Goal: Use online tool/utility: Utilize a website feature to perform a specific function

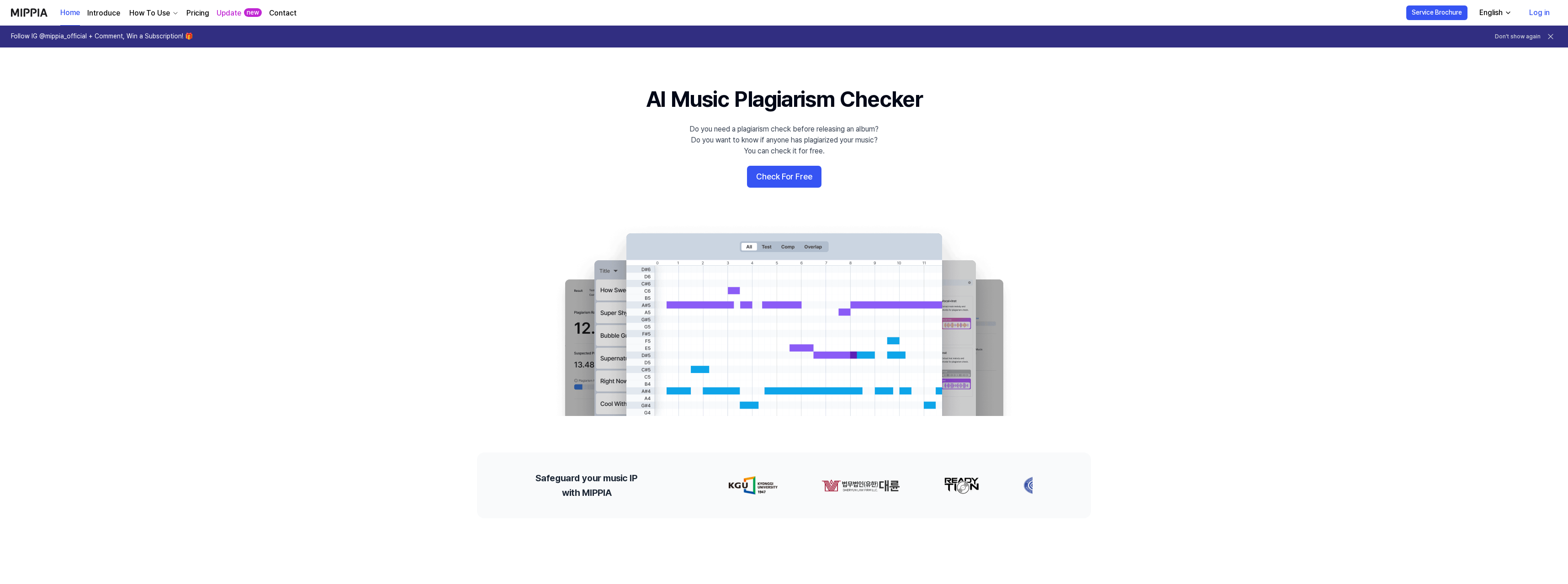
click at [799, 175] on button "Check For Free" at bounding box center [784, 177] width 74 height 22
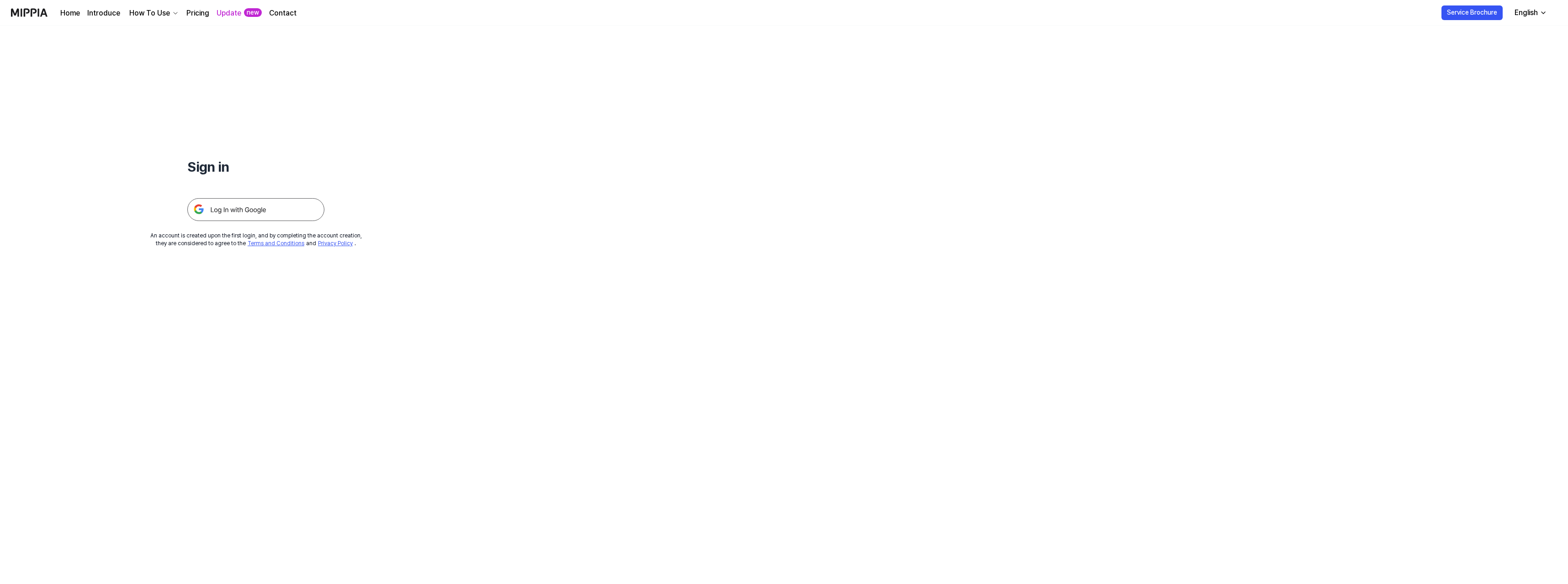
click at [295, 213] on img at bounding box center [256, 209] width 137 height 23
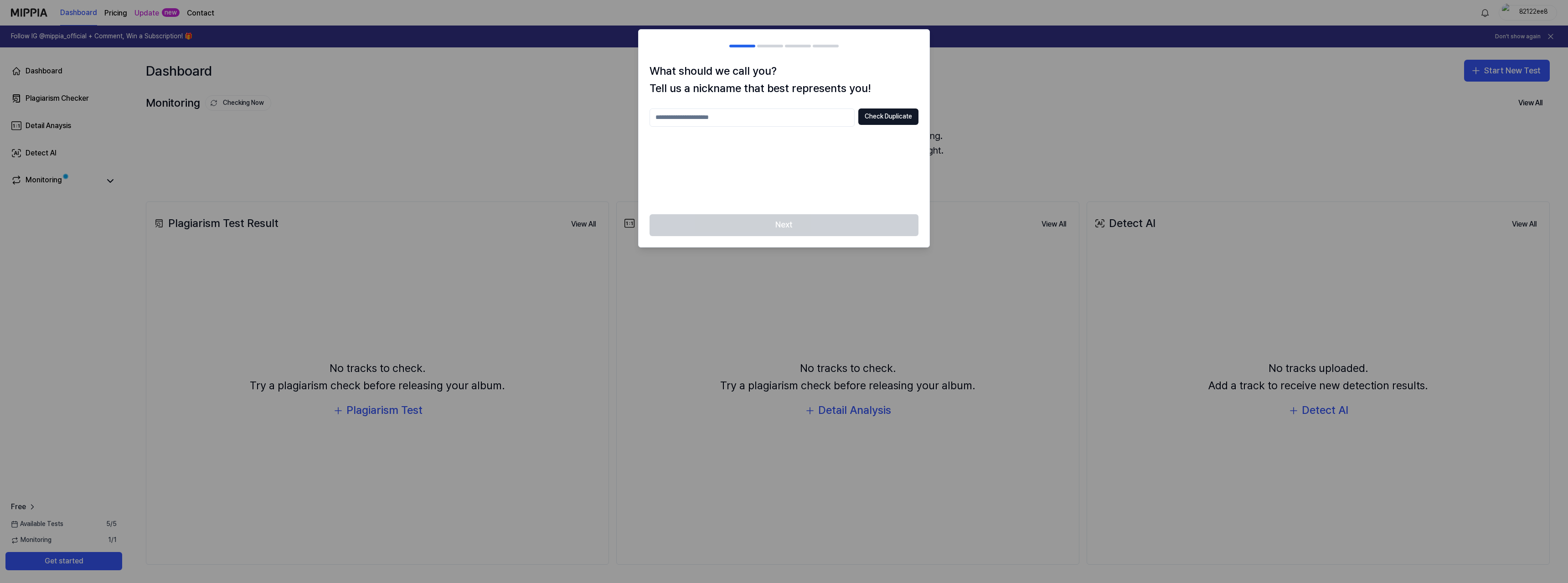
click at [700, 113] on input "text" at bounding box center [752, 117] width 205 height 18
type input "**********"
click at [877, 119] on button "Check Duplicate" at bounding box center [888, 116] width 60 height 16
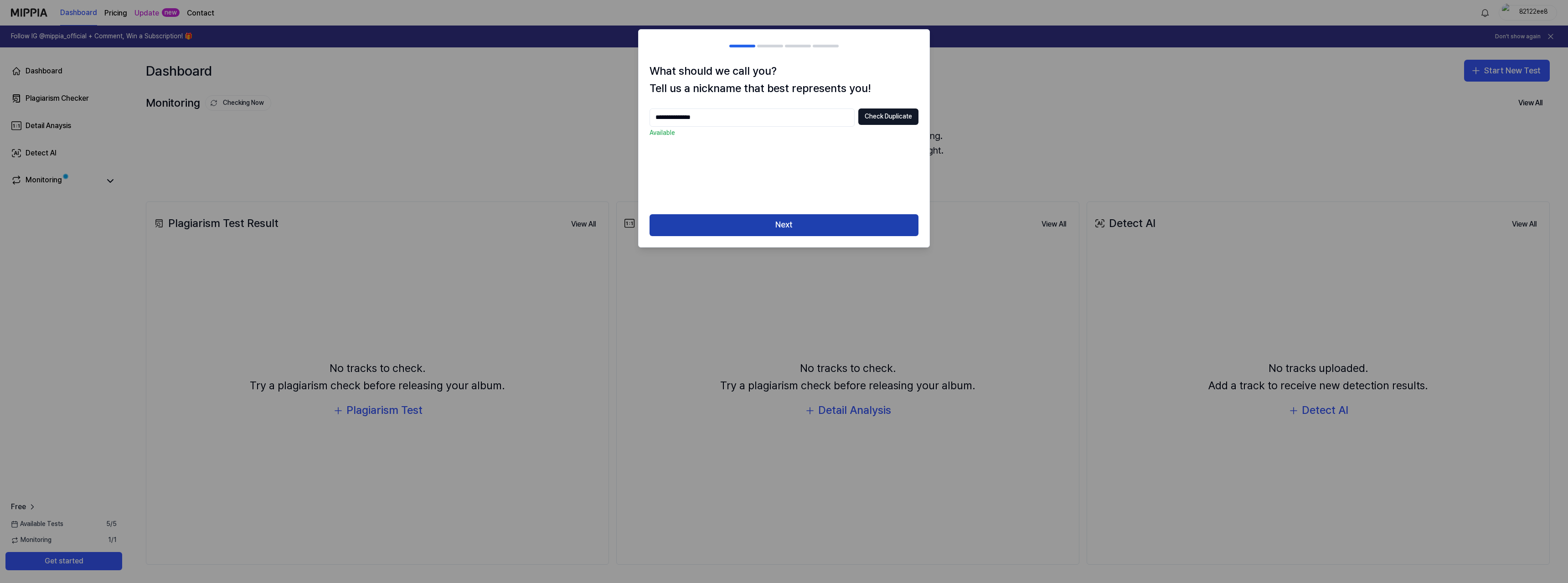
click at [794, 219] on button "Next" at bounding box center [784, 225] width 269 height 22
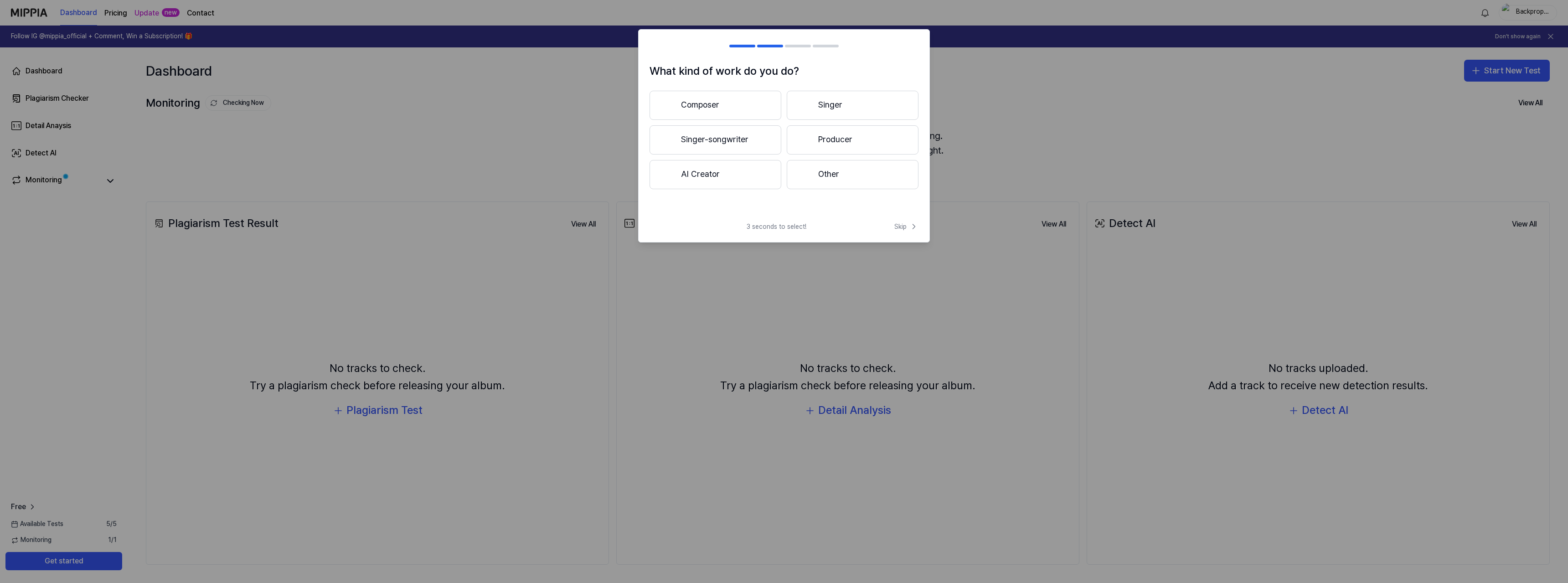
click at [705, 106] on button "Composer" at bounding box center [715, 105] width 131 height 29
click at [682, 131] on button "Less than 3 years" at bounding box center [715, 140] width 131 height 30
click at [721, 173] on button "Other" at bounding box center [715, 178] width 131 height 29
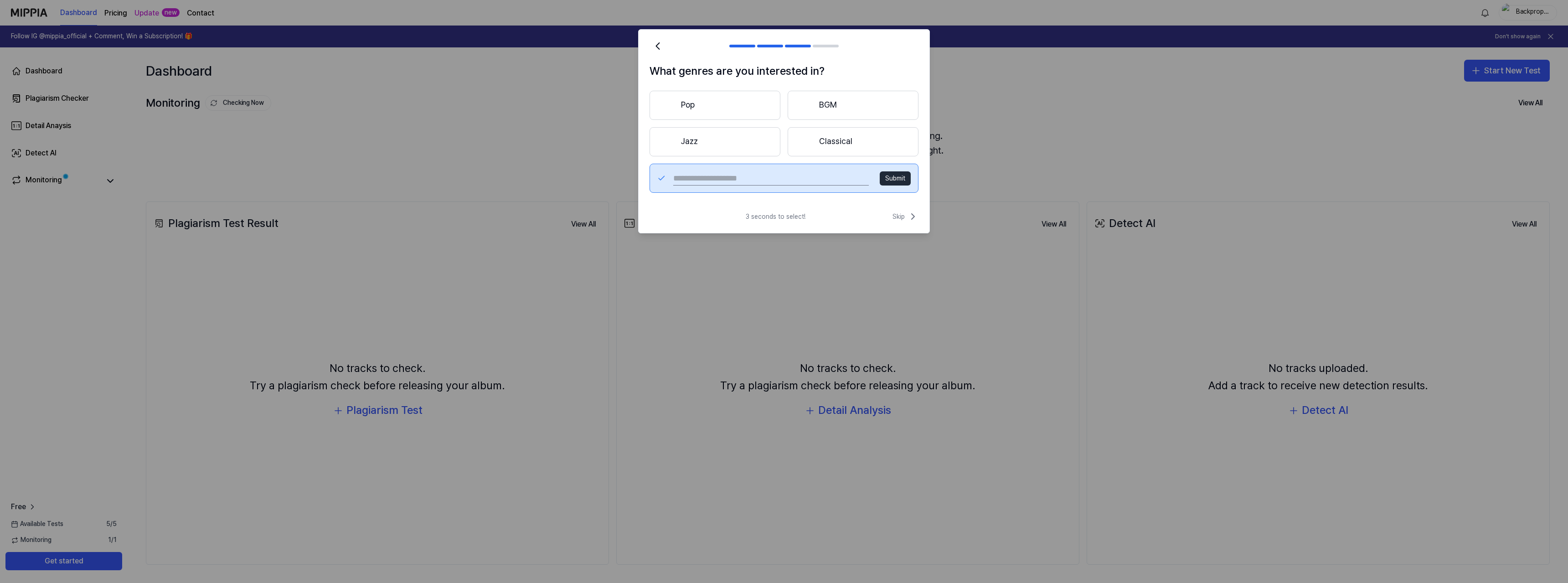
click at [756, 178] on input "text" at bounding box center [771, 178] width 195 height 15
type input "*"
click at [692, 176] on input "**********" at bounding box center [771, 178] width 195 height 15
drag, startPoint x: 706, startPoint y: 176, endPoint x: 694, endPoint y: 178, distance: 12.2
click at [694, 178] on input "**********" at bounding box center [771, 178] width 195 height 15
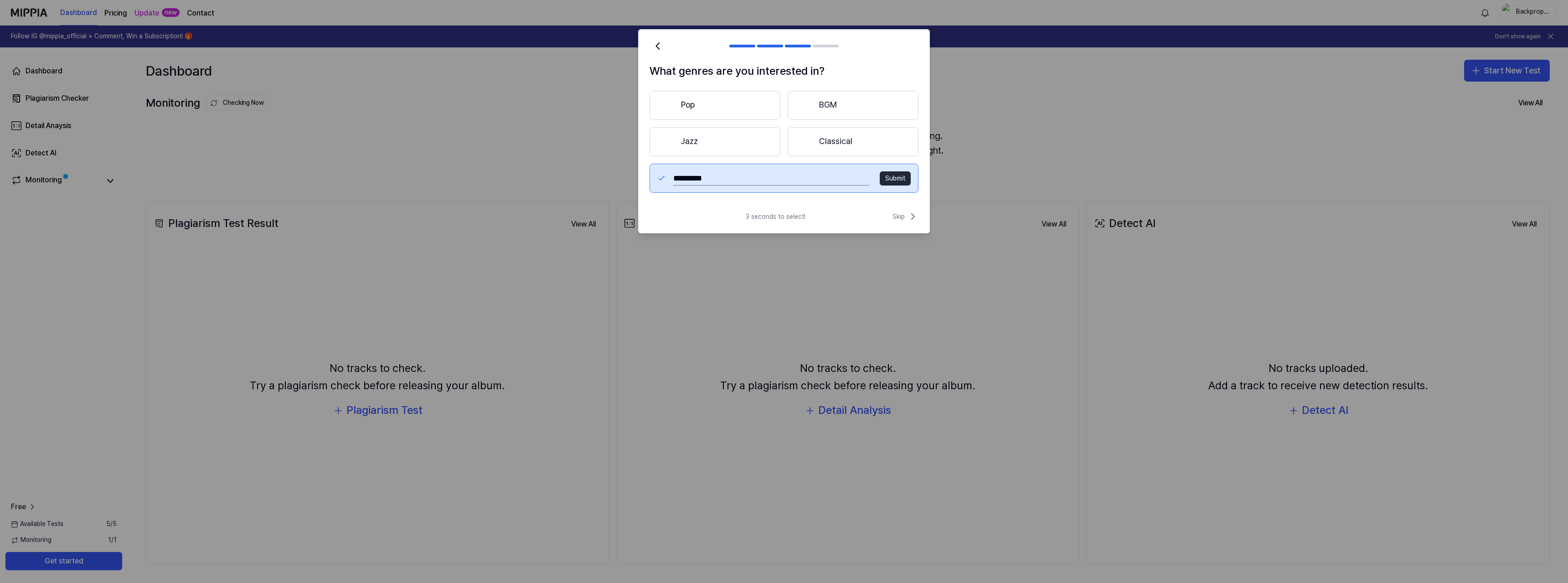
type input "*********"
click at [888, 176] on button "Submit" at bounding box center [895, 179] width 31 height 15
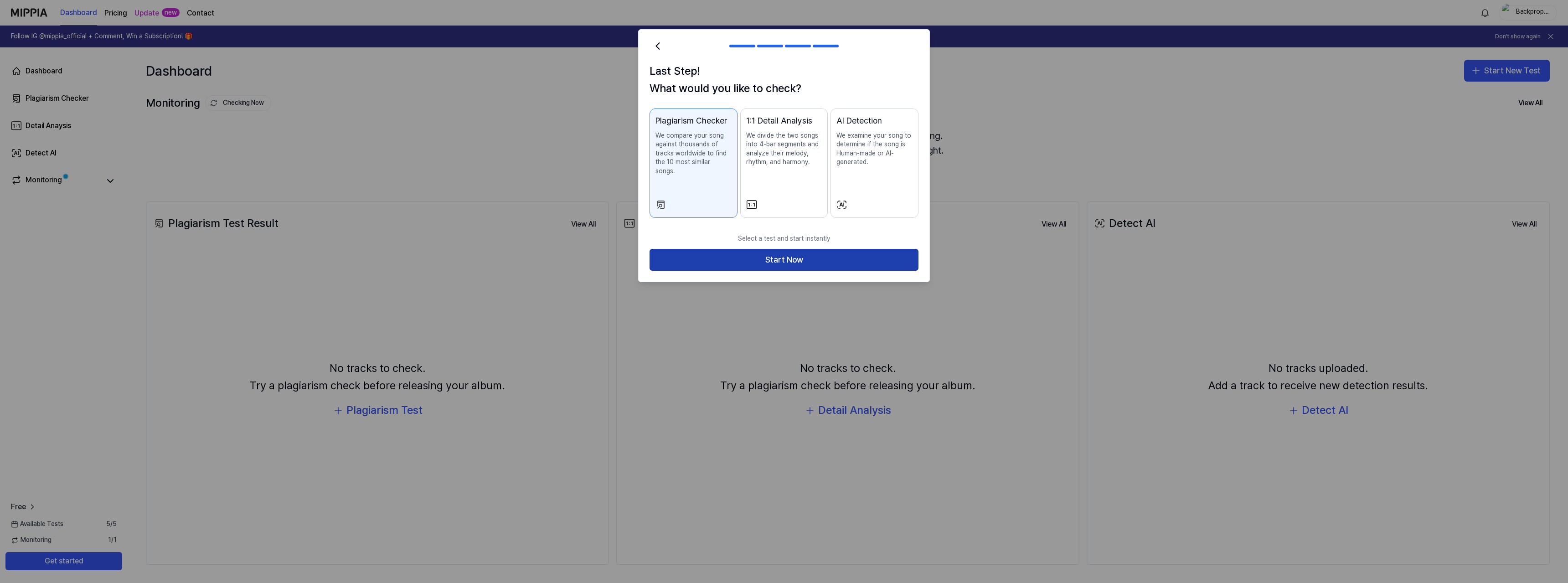
click at [769, 256] on button "Start Now" at bounding box center [784, 260] width 269 height 22
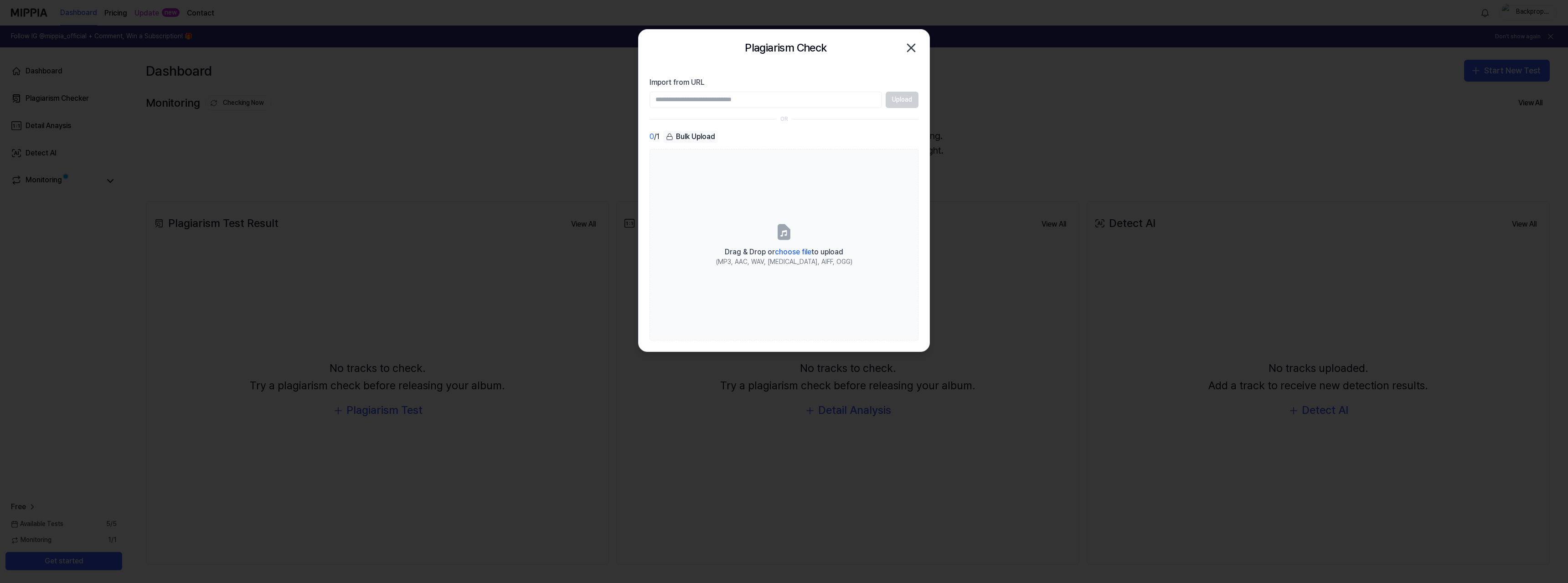
click at [786, 101] on input "Import from URL" at bounding box center [766, 100] width 233 height 16
click at [837, 246] on div "7 out of 10 users found surprising insights in their results. Run the test and …" at bounding box center [784, 169] width 291 height 206
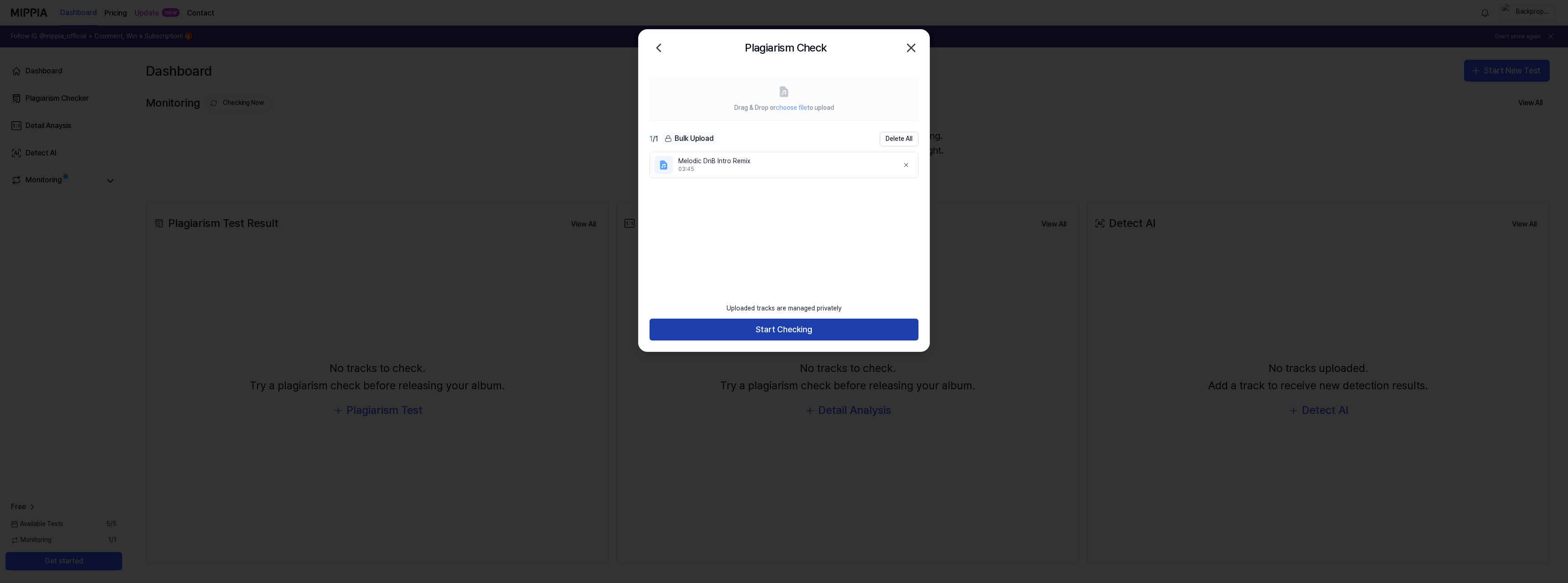
click at [785, 332] on button "Start Checking" at bounding box center [784, 329] width 269 height 22
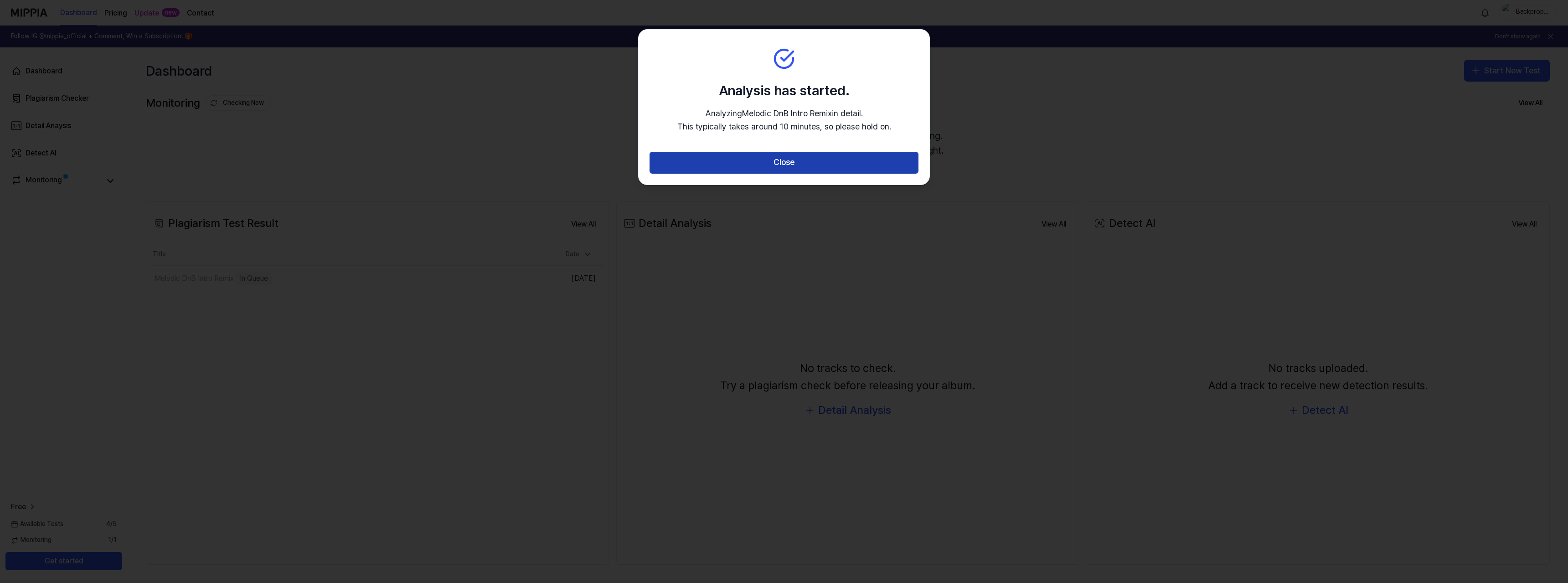
click at [782, 168] on button "Close" at bounding box center [784, 162] width 269 height 22
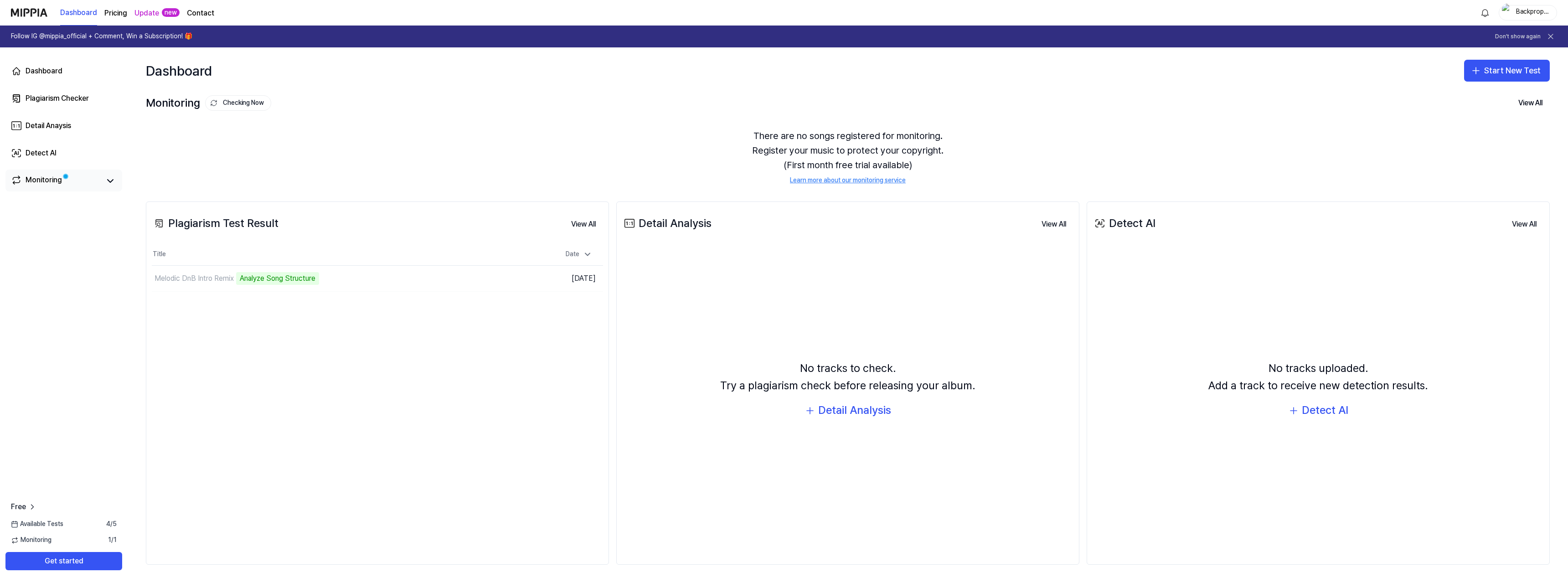
click at [33, 179] on div "Monitoring" at bounding box center [44, 181] width 37 height 13
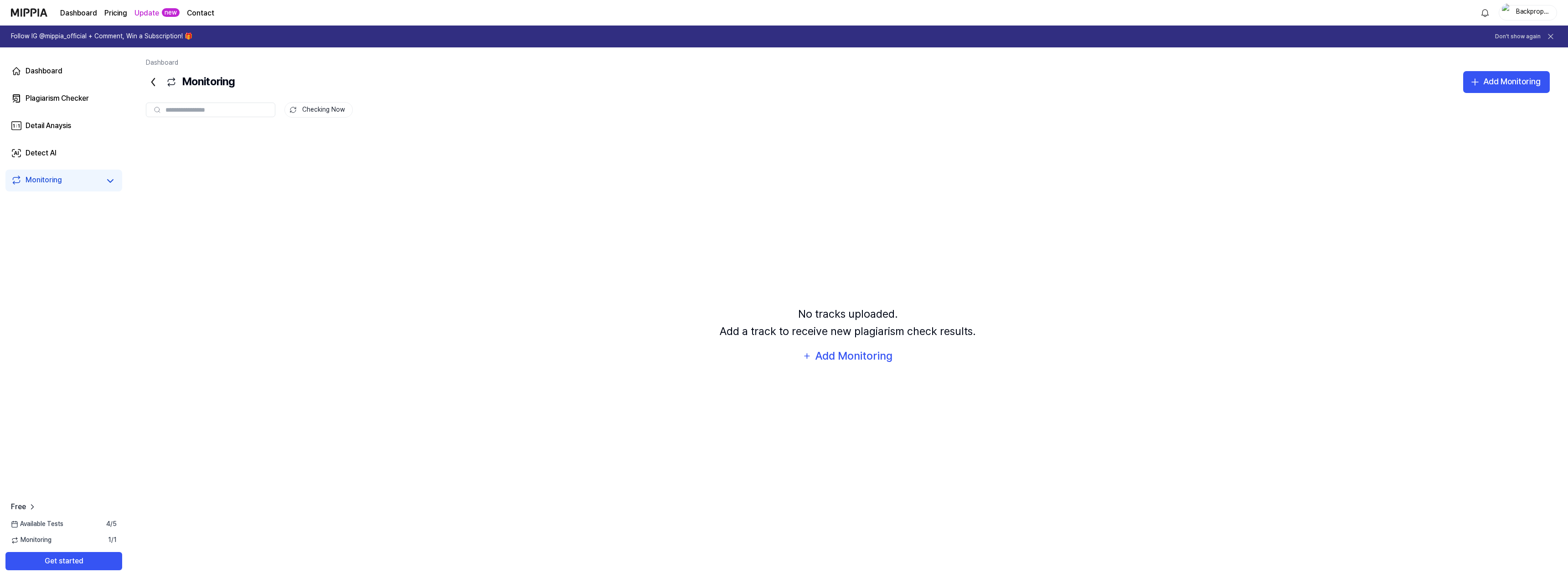
click at [33, 179] on div "Monitoring" at bounding box center [44, 181] width 37 height 13
click at [584, 227] on div "No tracks uploaded. Add a track to receive new plagiarism check results. Add Mo…" at bounding box center [848, 335] width 1404 height 411
click at [38, 68] on div "Dashboard" at bounding box center [44, 71] width 37 height 11
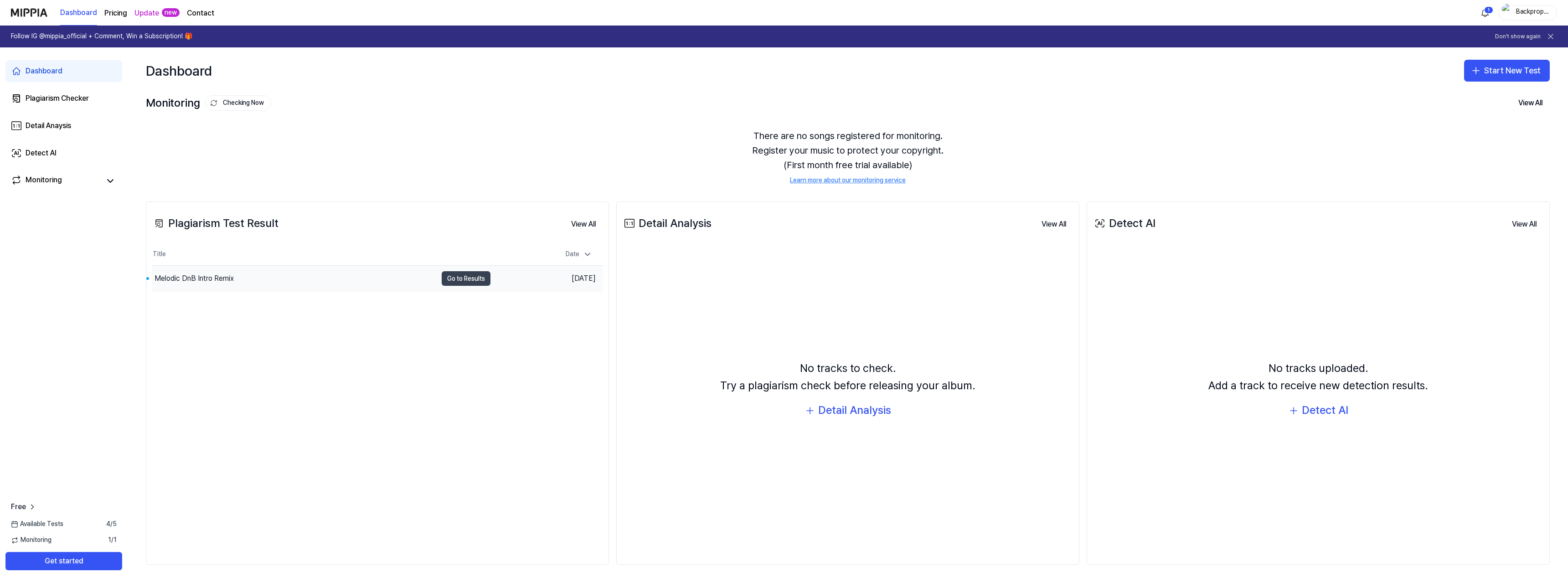
click at [477, 275] on button "Go to Results" at bounding box center [466, 279] width 49 height 15
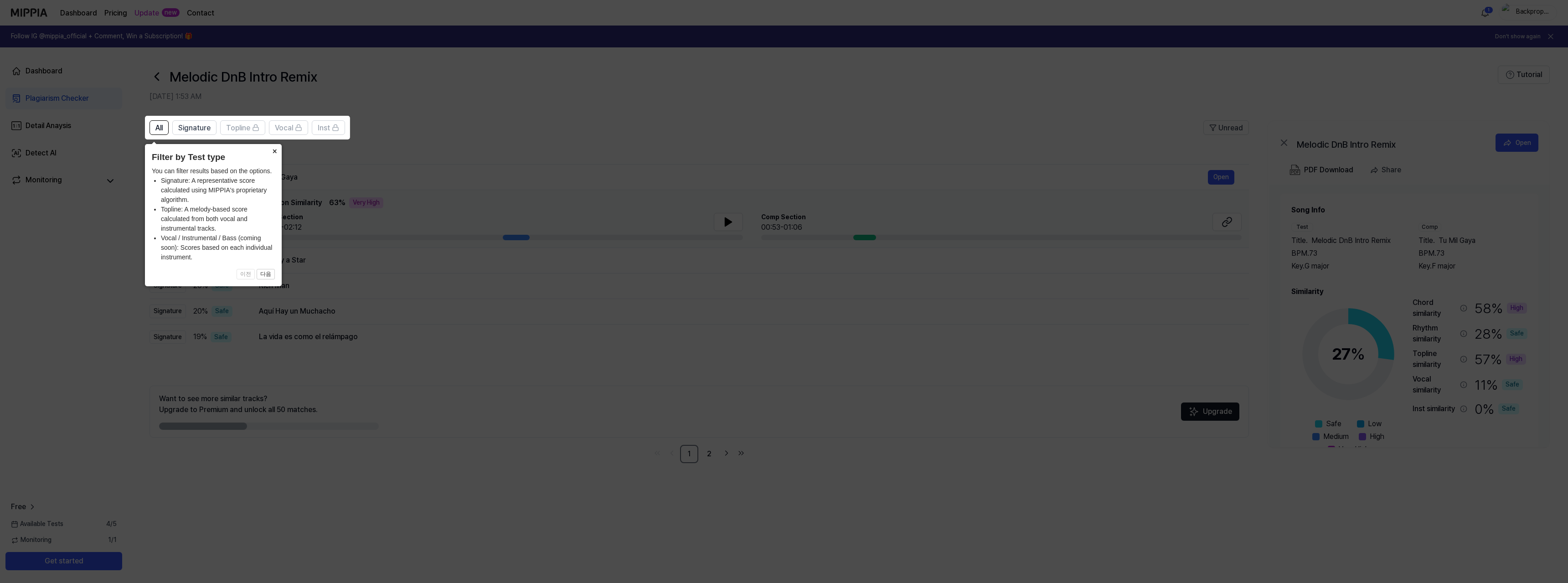
click at [272, 150] on button "×" at bounding box center [275, 150] width 15 height 13
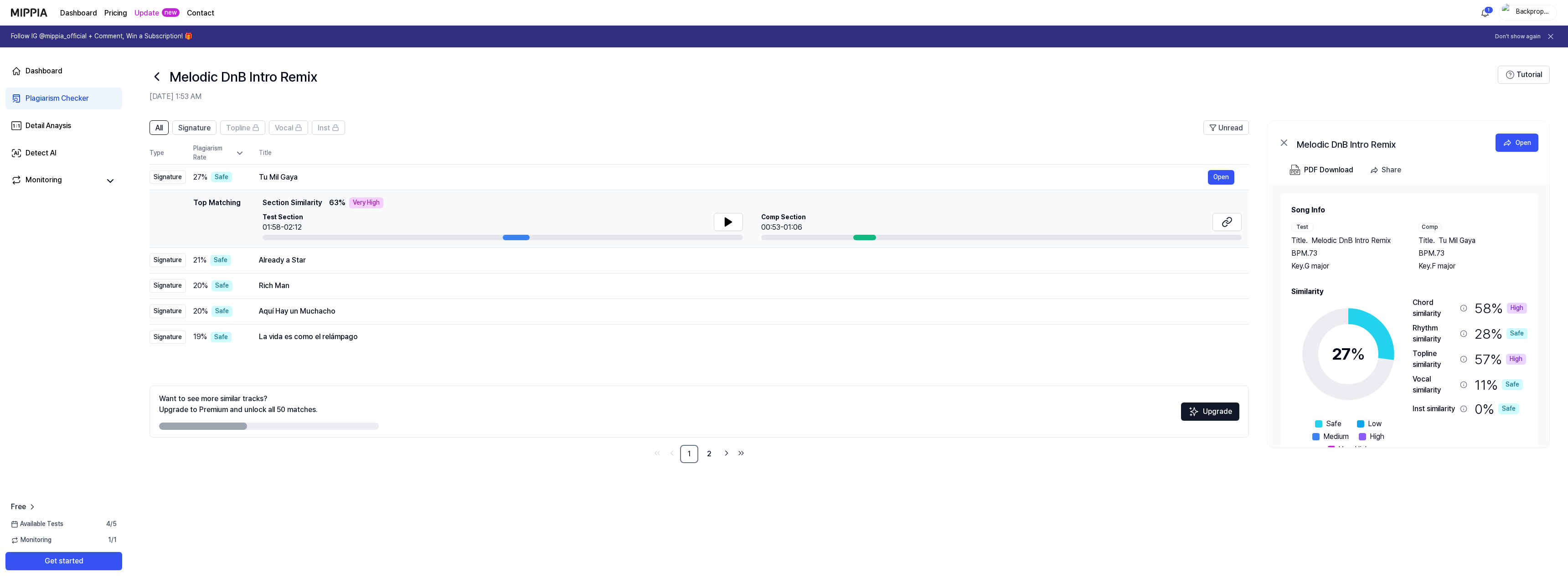
drag, startPoint x: 261, startPoint y: 201, endPoint x: 315, endPoint y: 195, distance: 54.3
click at [315, 195] on td "Top Matching Top Matching Section Similarity 63 % Very High Test Section 01:58-…" at bounding box center [699, 218] width 1099 height 58
click at [1219, 175] on button "Open" at bounding box center [1220, 177] width 26 height 15
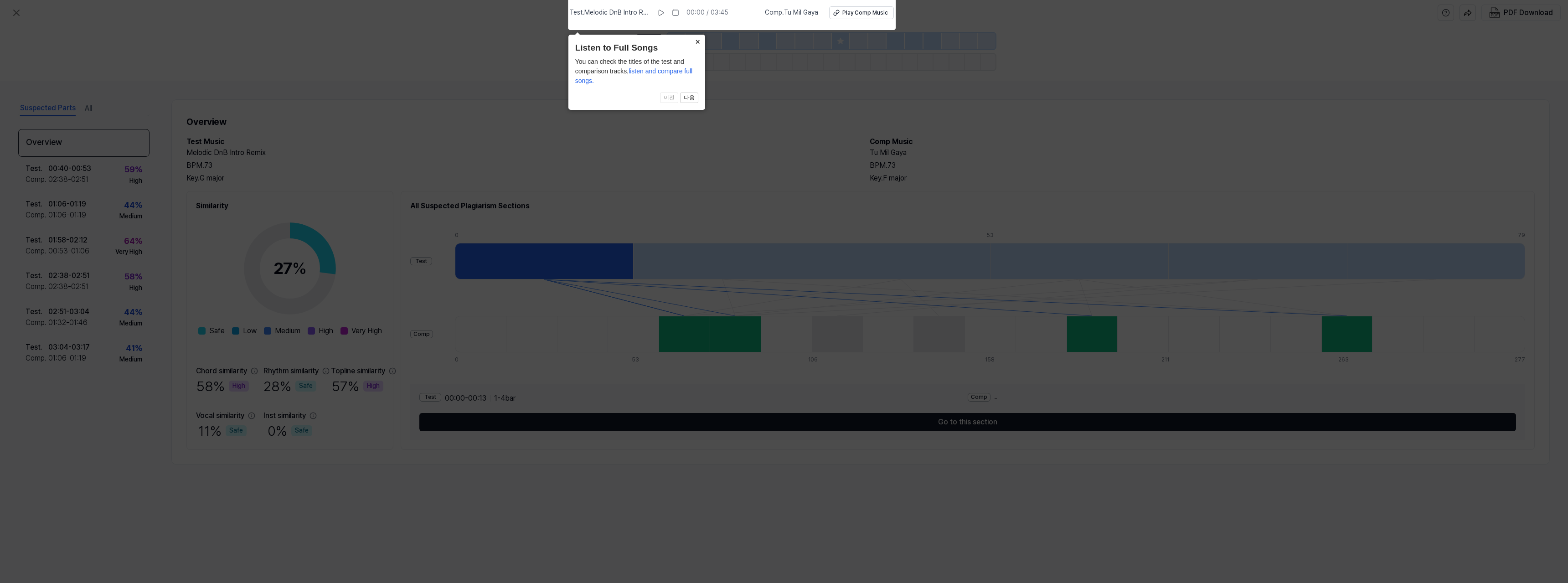
click at [698, 40] on button "×" at bounding box center [698, 41] width 15 height 13
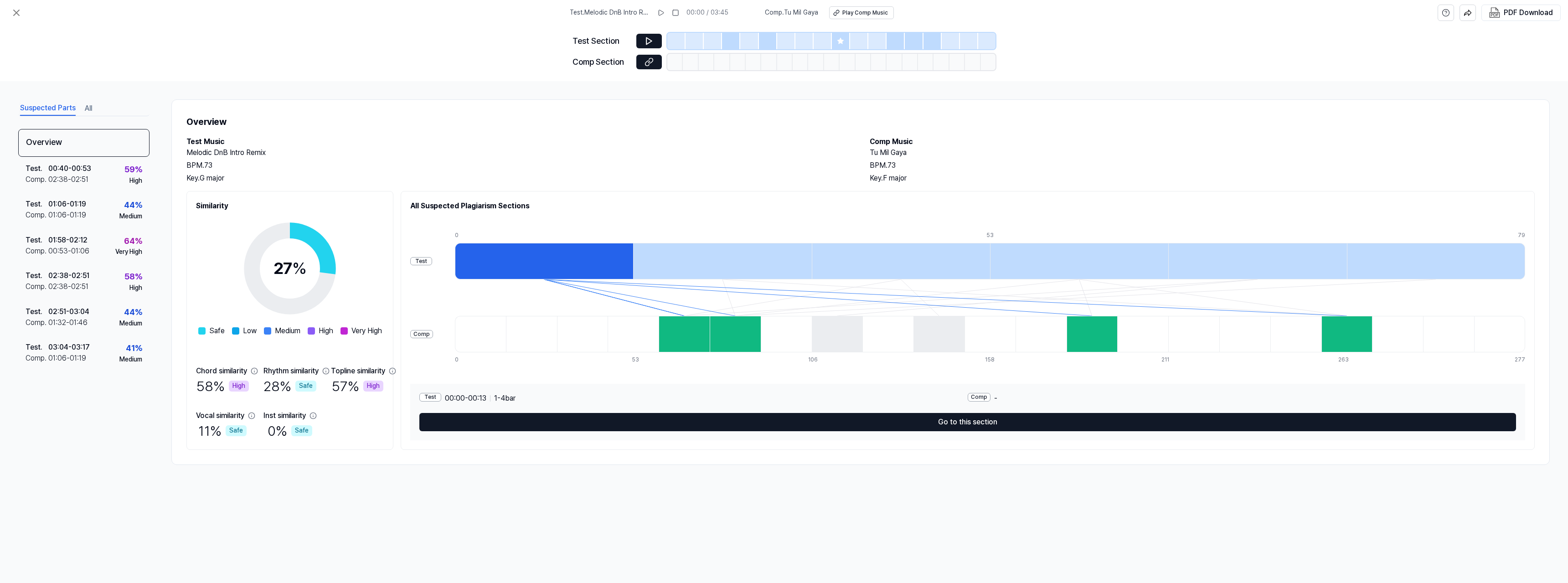
click at [654, 536] on div "Test . Melodic DnB Intro Remix 00:00 / 03:45 Comp . Tu Mil Gaya Play Comp Music…" at bounding box center [784, 292] width 1568 height 583
click at [649, 41] on icon at bounding box center [649, 41] width 9 height 9
click at [665, 10] on icon at bounding box center [661, 13] width 7 height 7
click at [710, 338] on div at bounding box center [684, 334] width 51 height 37
click at [55, 173] on div "00:40 - 00:53" at bounding box center [69, 169] width 43 height 11
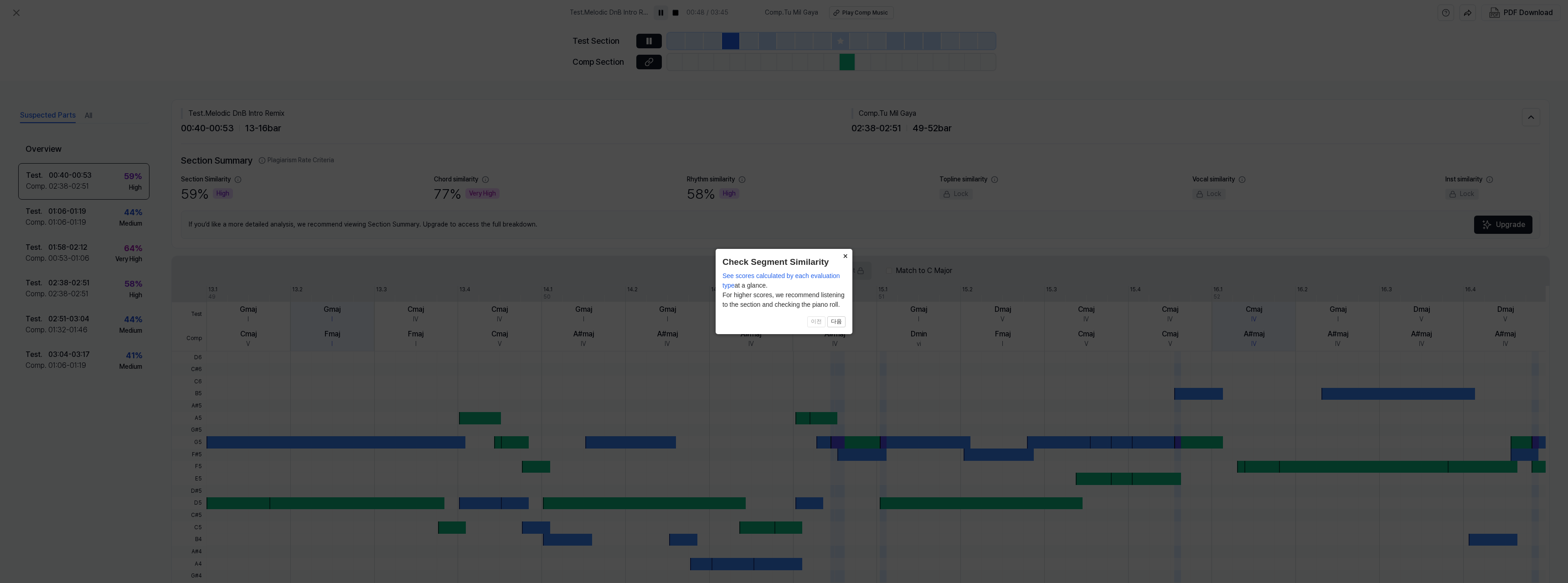
click at [845, 253] on button "×" at bounding box center [845, 255] width 15 height 13
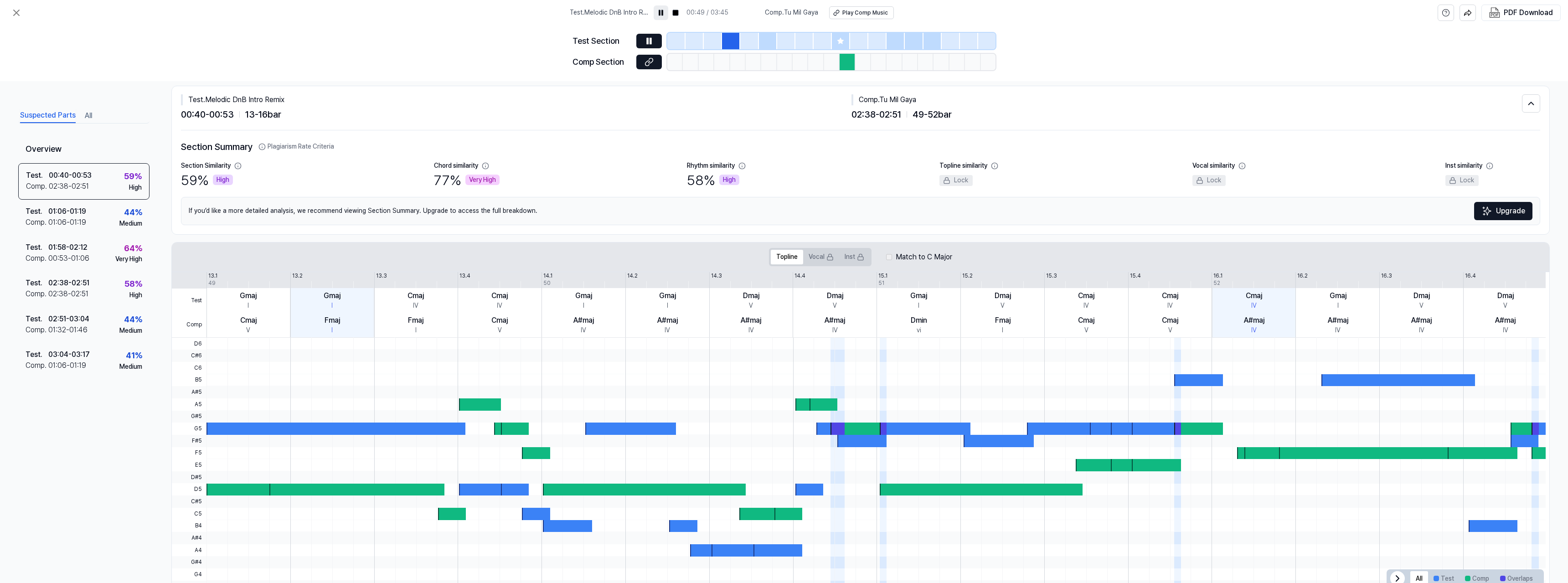
scroll to position [43, 0]
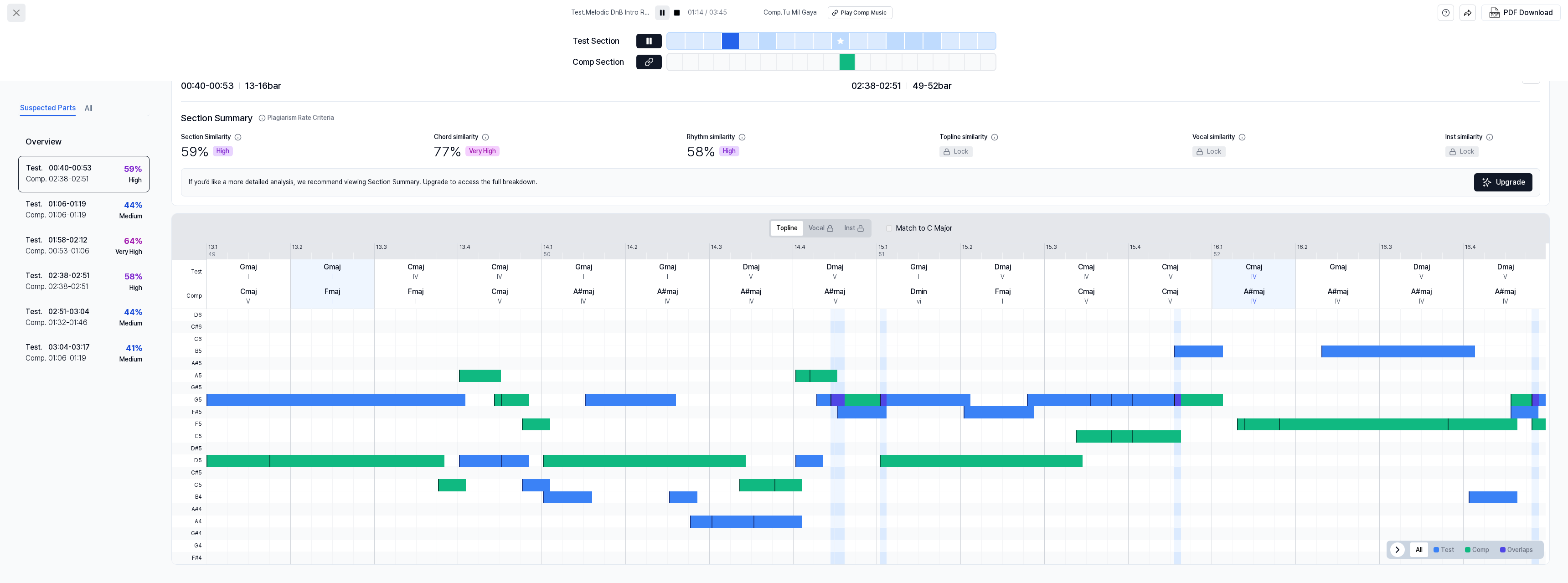
click at [19, 13] on icon at bounding box center [16, 13] width 11 height 11
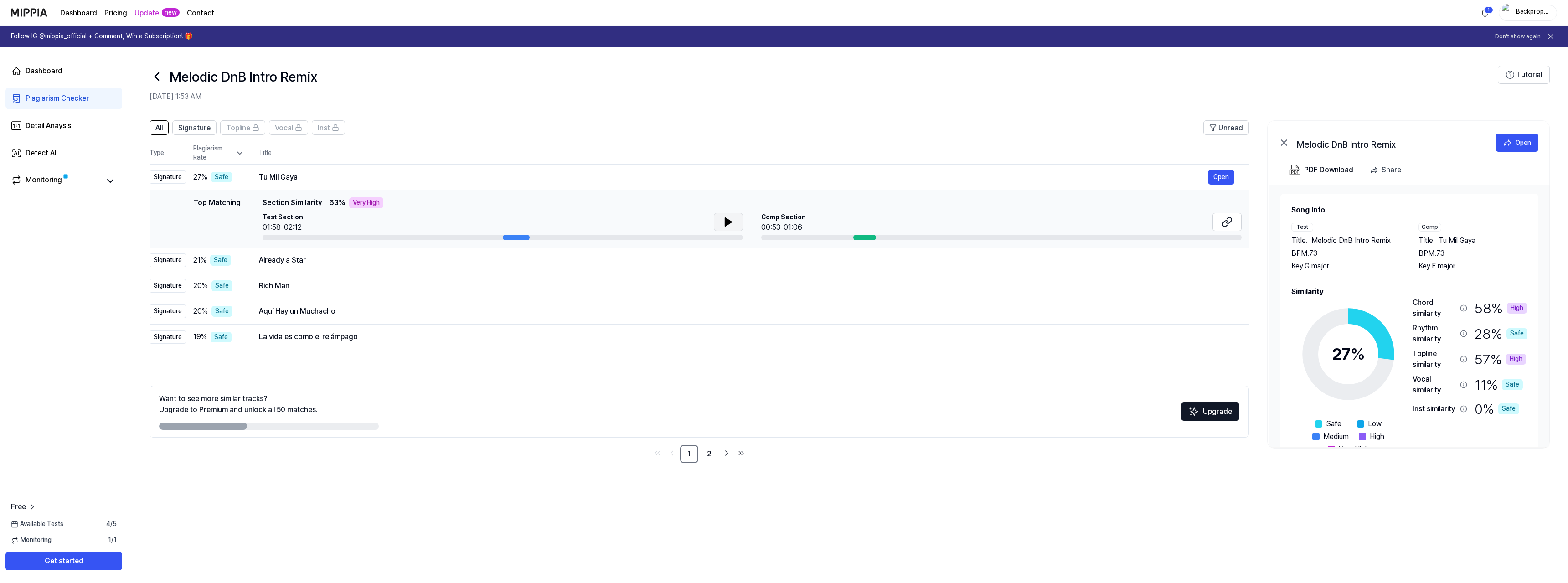
click at [730, 220] on icon at bounding box center [729, 222] width 11 height 11
click at [730, 220] on icon at bounding box center [730, 222] width 2 height 7
click at [729, 220] on icon at bounding box center [728, 222] width 6 height 8
click at [710, 453] on link "2" at bounding box center [709, 454] width 18 height 18
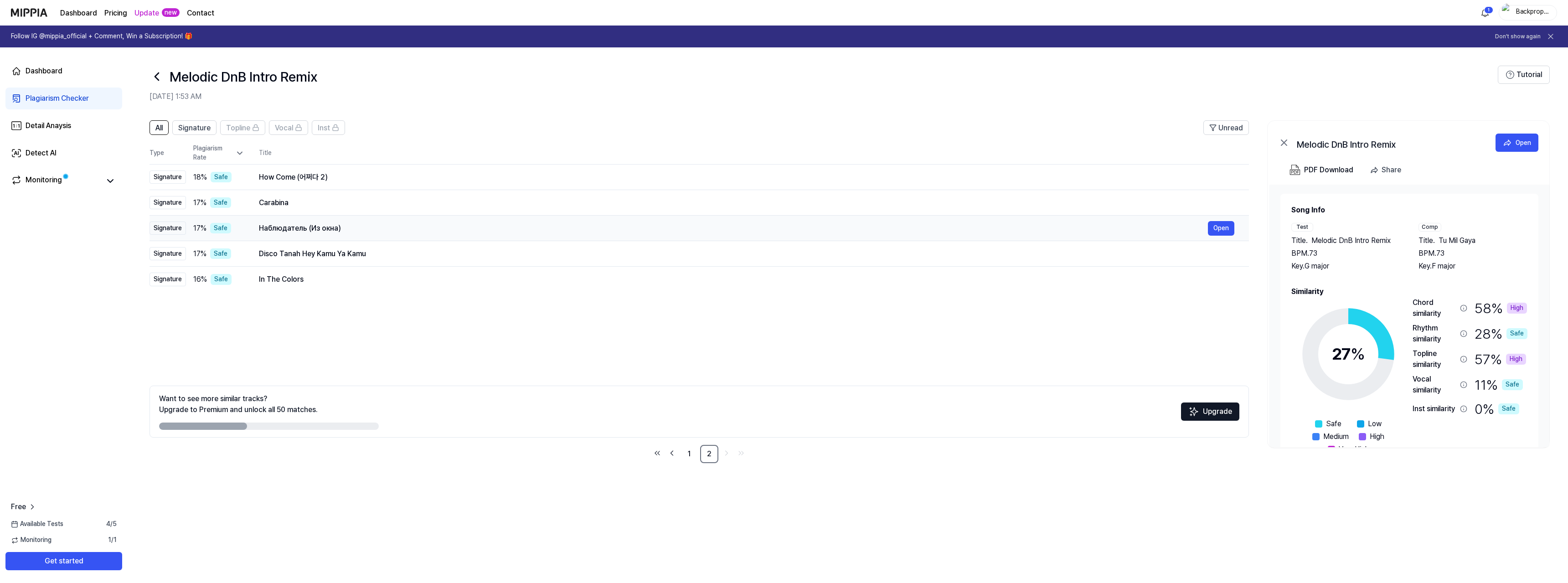
drag, startPoint x: 344, startPoint y: 229, endPoint x: 261, endPoint y: 227, distance: 83.0
click at [261, 227] on div "Наблюдатель (Из окна)" at bounding box center [733, 228] width 949 height 11
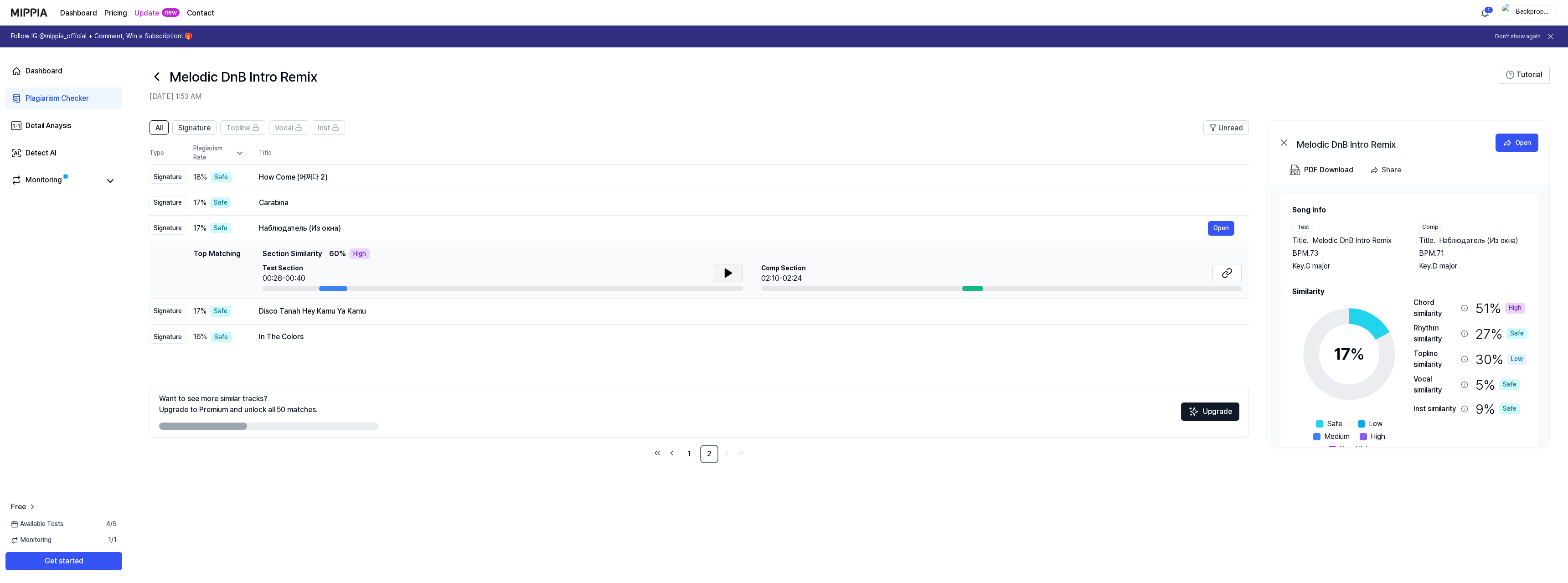
click at [724, 273] on icon at bounding box center [729, 273] width 11 height 11
click at [46, 72] on div "Dashboard" at bounding box center [44, 71] width 37 height 11
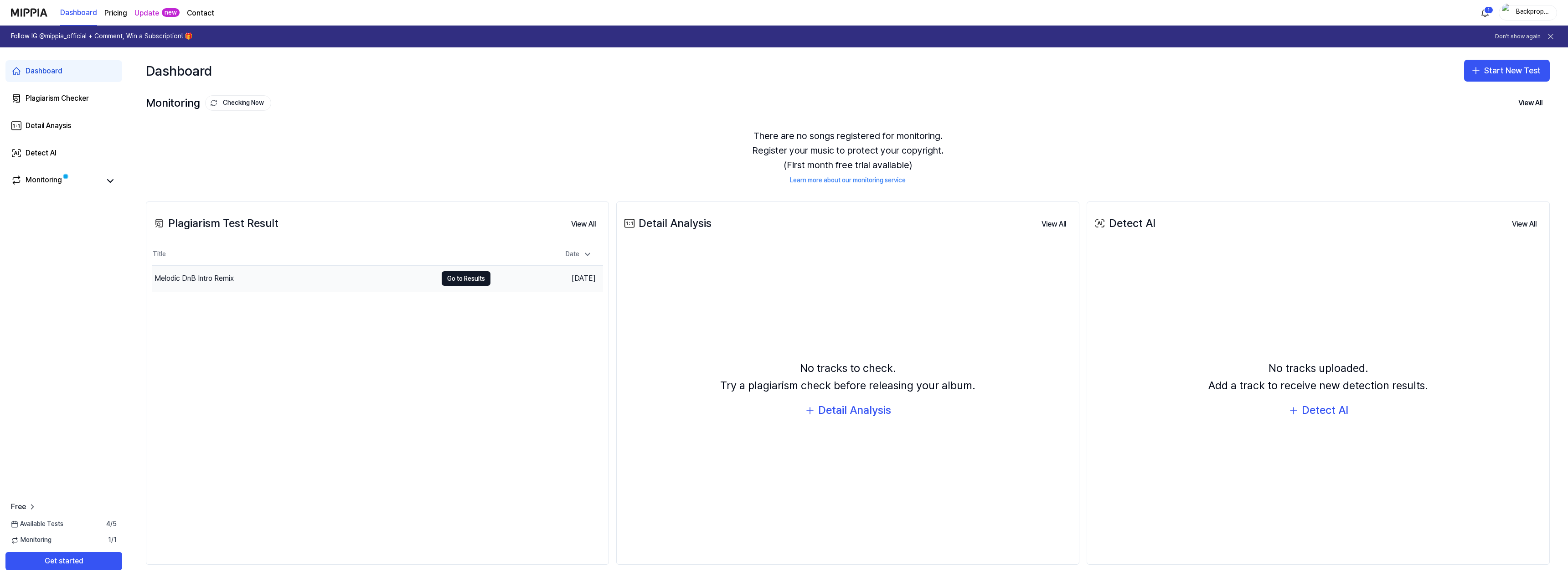
click at [303, 271] on div "Melodic DnB Intro Remix" at bounding box center [294, 279] width 285 height 26
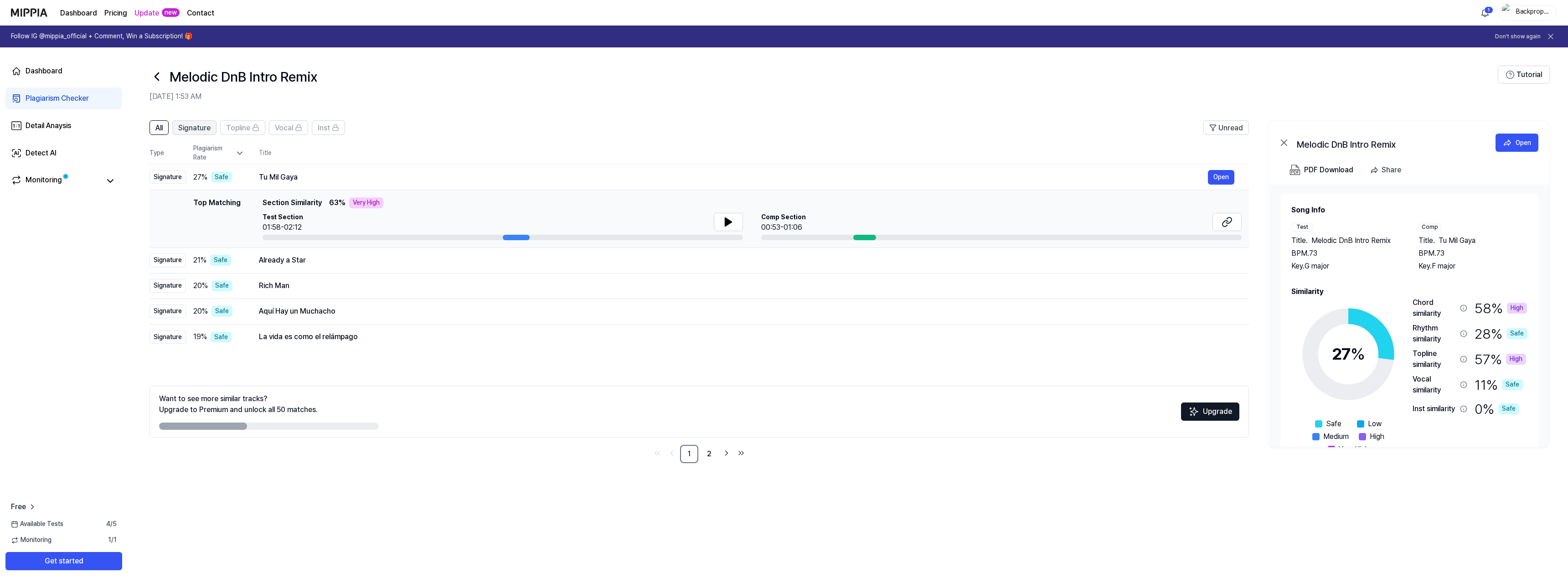
click at [194, 128] on span "Signature" at bounding box center [194, 128] width 32 height 11
drag, startPoint x: 309, startPoint y: 262, endPoint x: 263, endPoint y: 260, distance: 46.0
click at [263, 260] on div "Already a Star" at bounding box center [733, 260] width 949 height 11
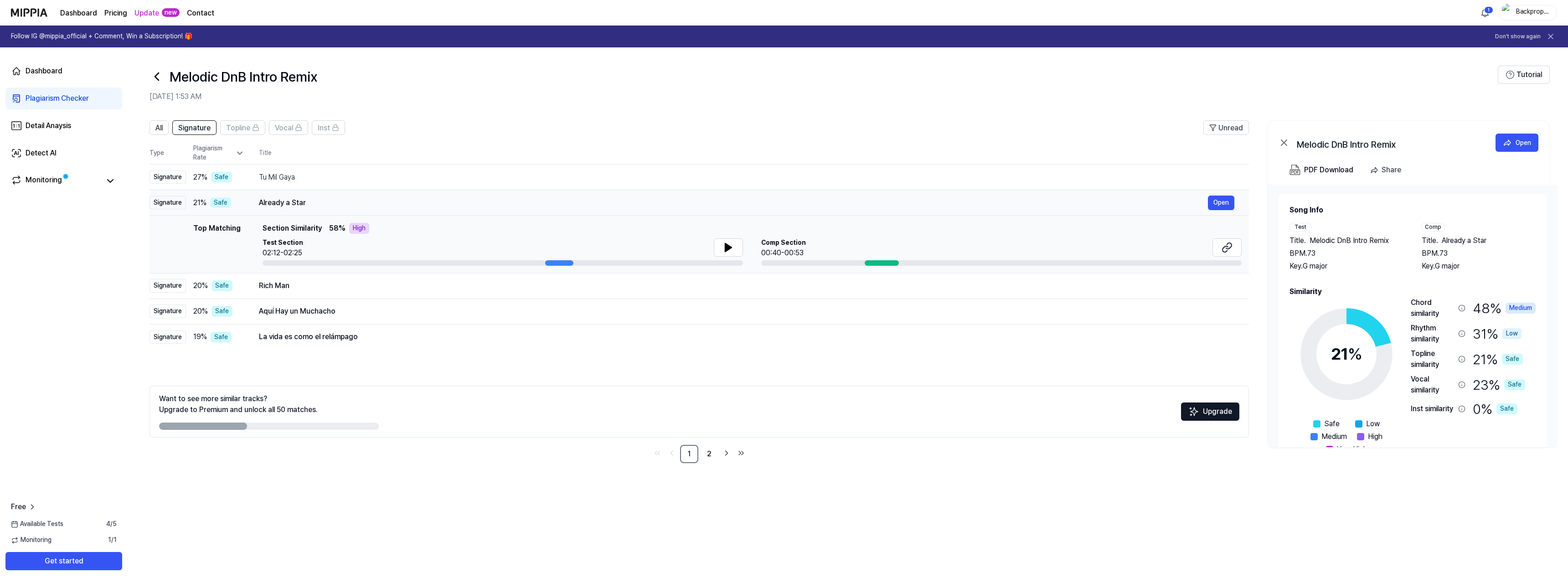
drag, startPoint x: 259, startPoint y: 203, endPoint x: 313, endPoint y: 201, distance: 54.0
click at [313, 201] on div "Already a Star" at bounding box center [733, 203] width 949 height 11
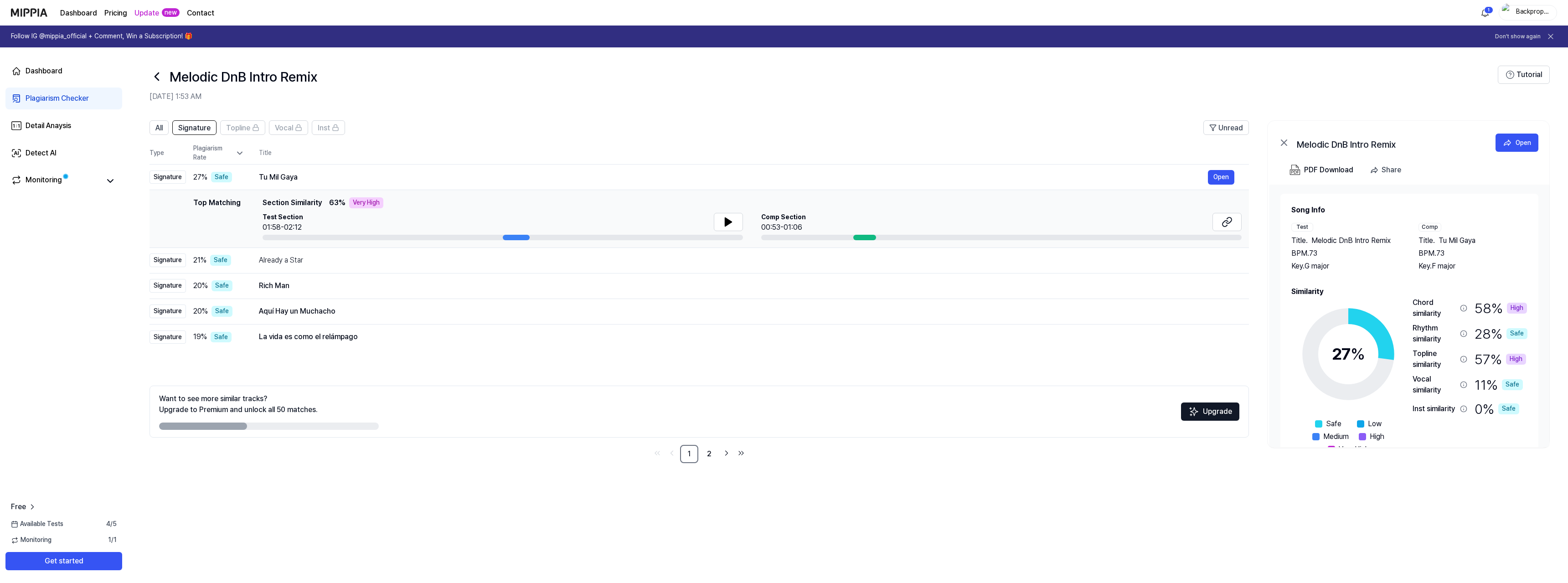
click at [338, 504] on div "All Signature Topline Vocal Inst Unread All Signature Topline Vocal Inst Type P…" at bounding box center [848, 347] width 1440 height 472
click at [1429, 307] on div "Chord similarity" at bounding box center [1435, 308] width 44 height 22
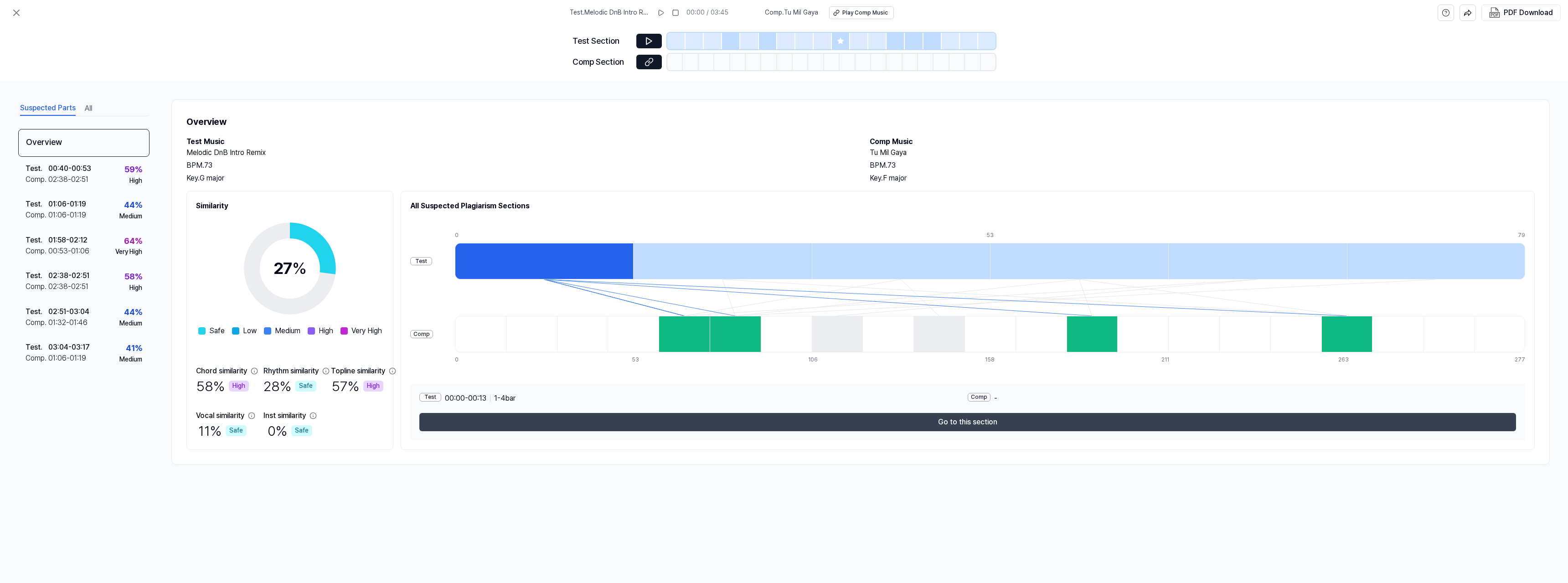
click at [985, 424] on button "Go to this section" at bounding box center [968, 422] width 1097 height 18
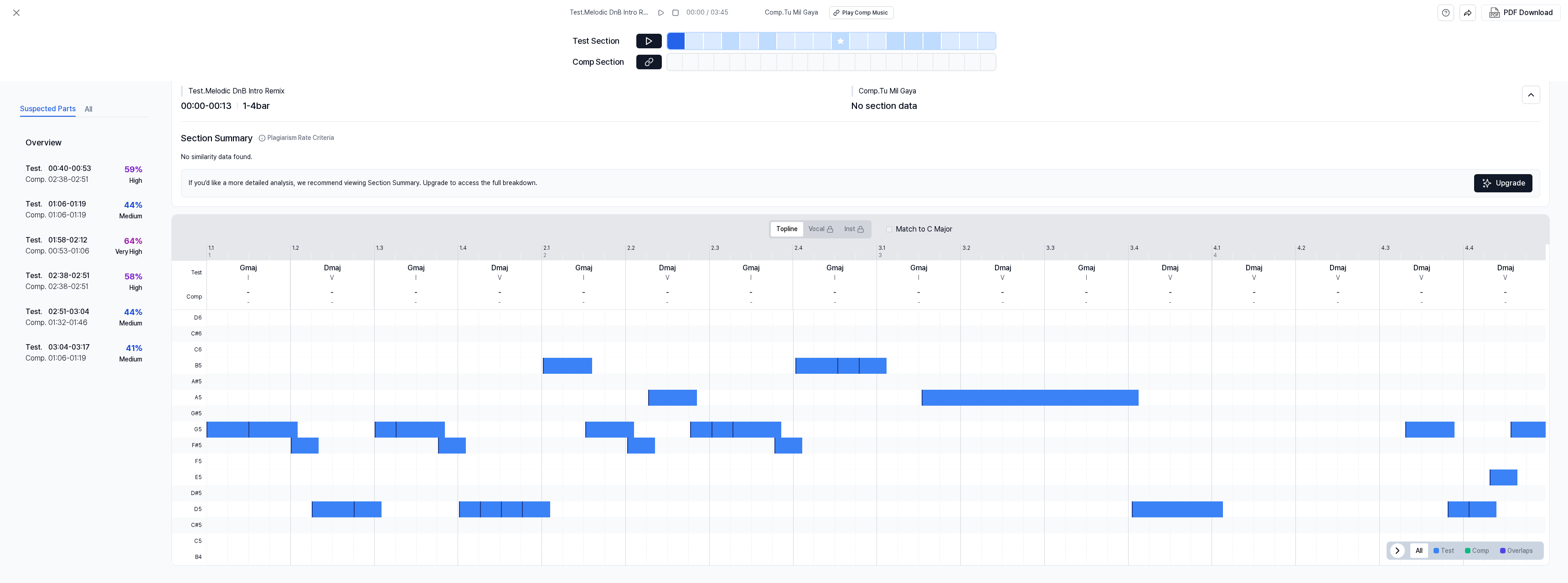
scroll to position [23, 0]
click at [209, 251] on div "1" at bounding box center [209, 254] width 2 height 8
click at [210, 345] on div at bounding box center [876, 349] width 1339 height 16
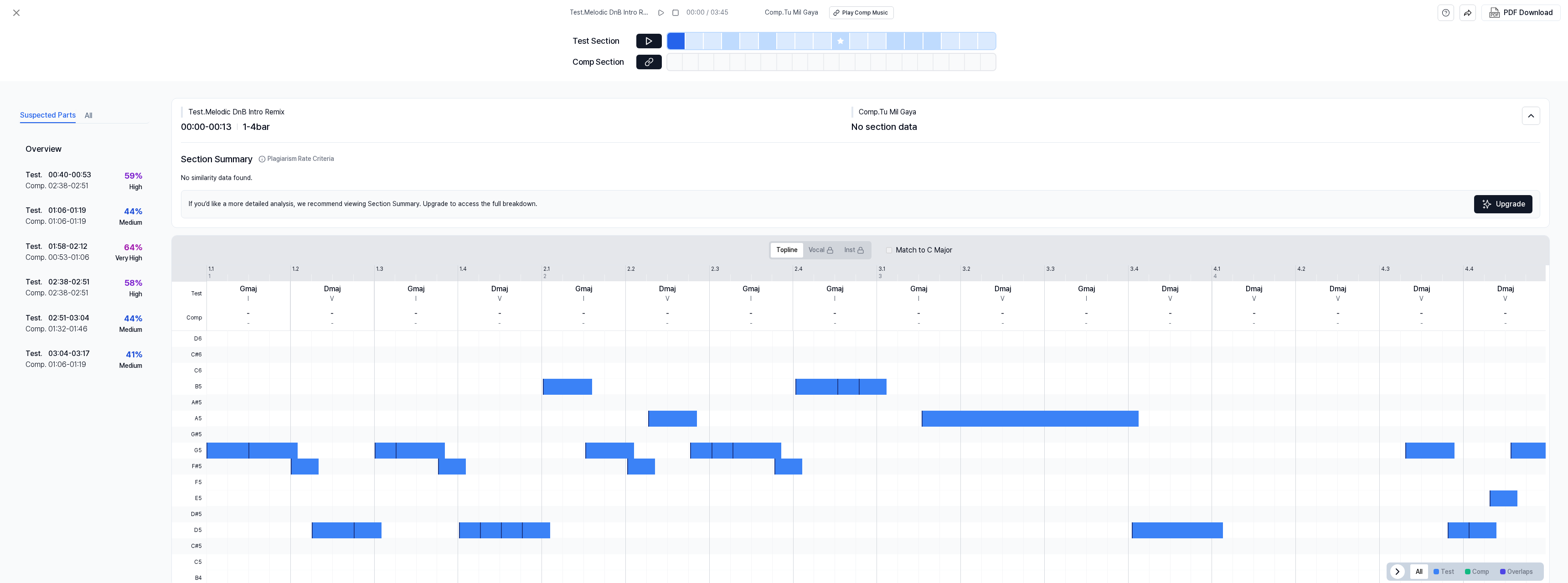
scroll to position [0, 0]
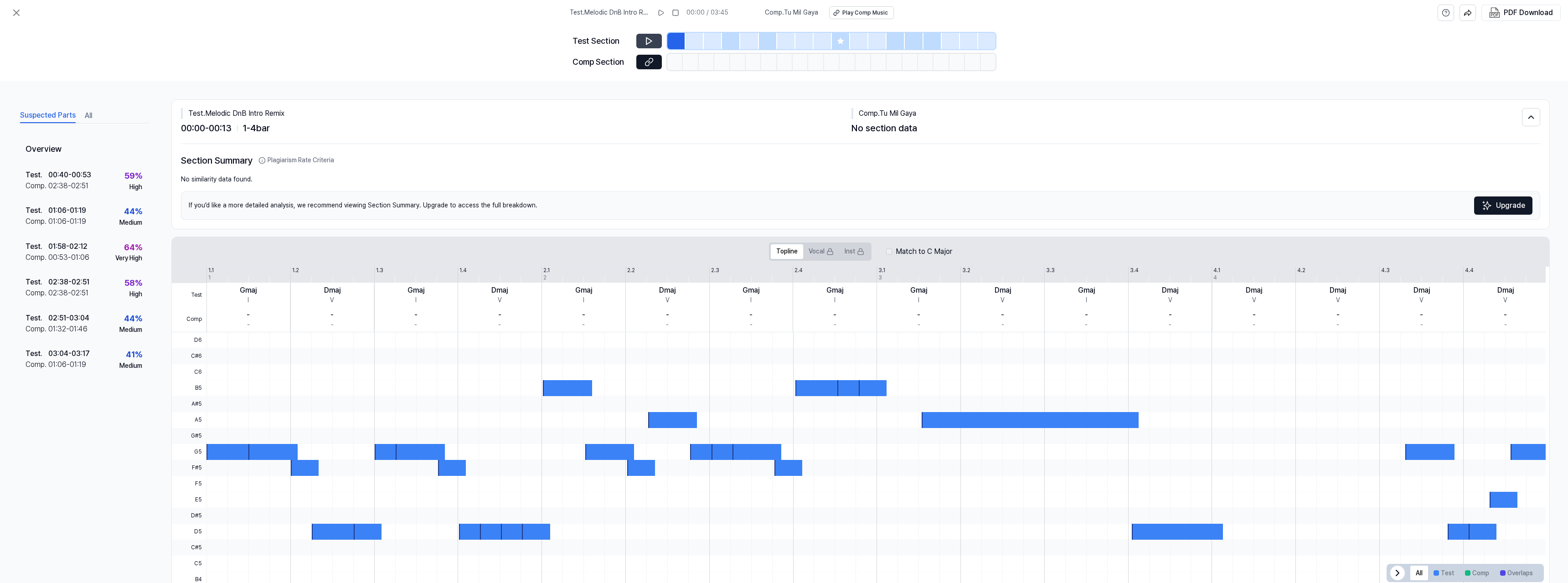
click at [647, 39] on icon at bounding box center [649, 41] width 9 height 9
click at [647, 39] on icon at bounding box center [648, 41] width 1 height 6
click at [647, 35] on button at bounding box center [649, 41] width 26 height 15
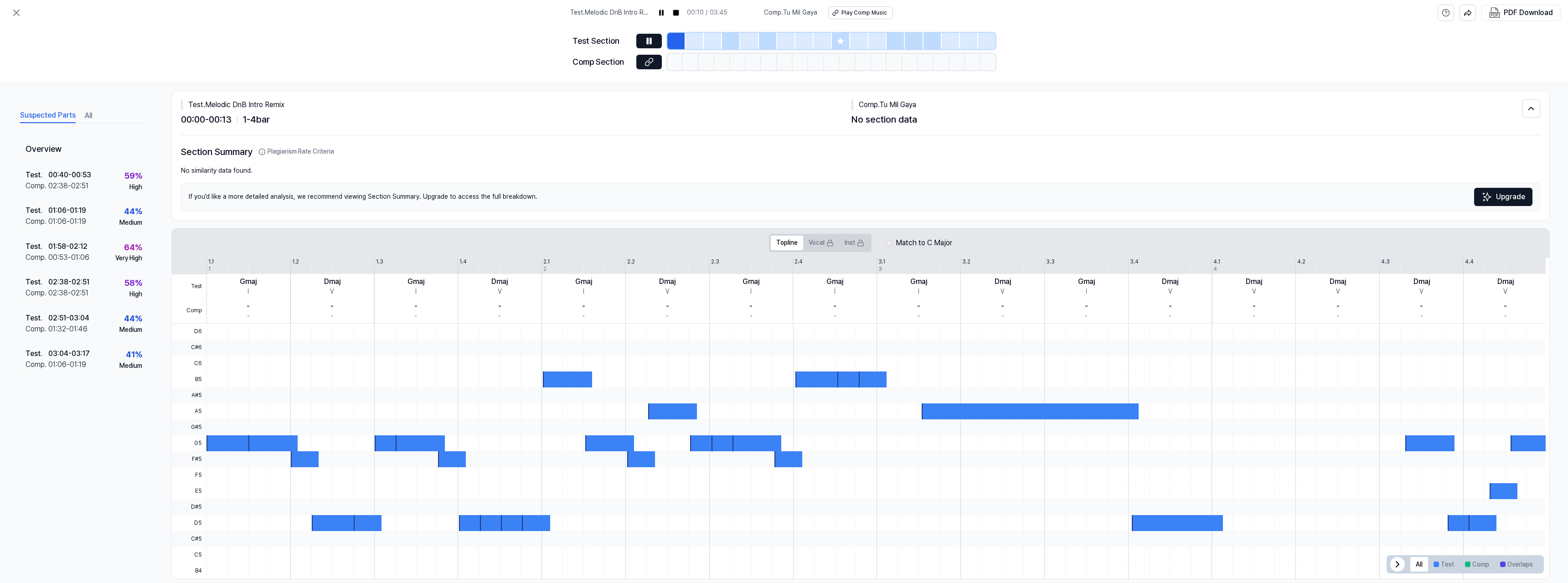
scroll to position [23, 0]
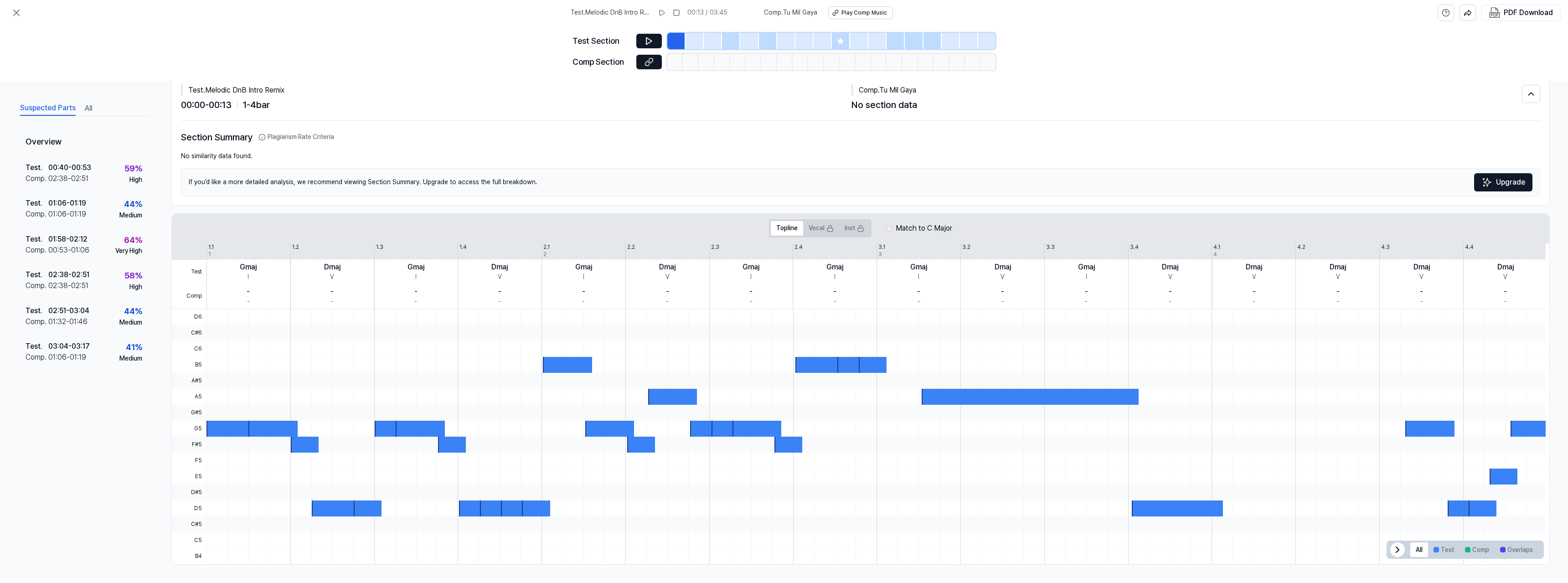
click at [729, 41] on div at bounding box center [731, 41] width 18 height 16
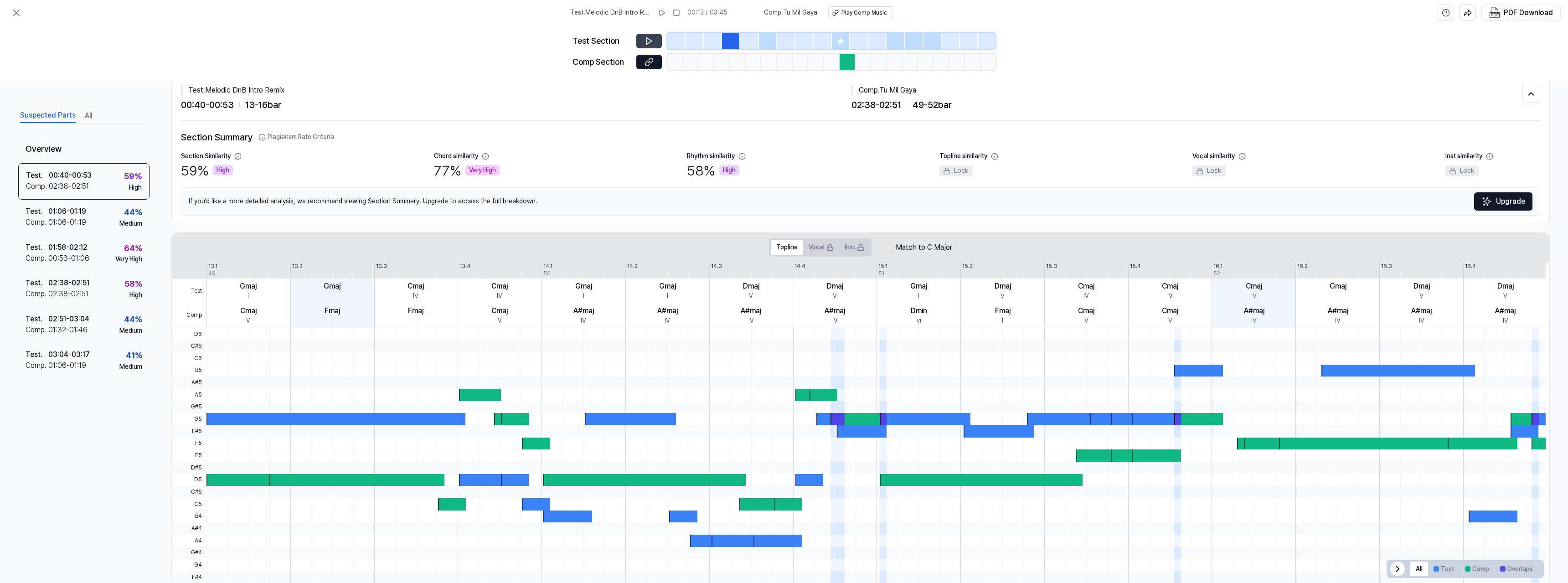
click at [653, 41] on icon at bounding box center [649, 41] width 9 height 9
click at [842, 42] on icon at bounding box center [841, 41] width 6 height 6
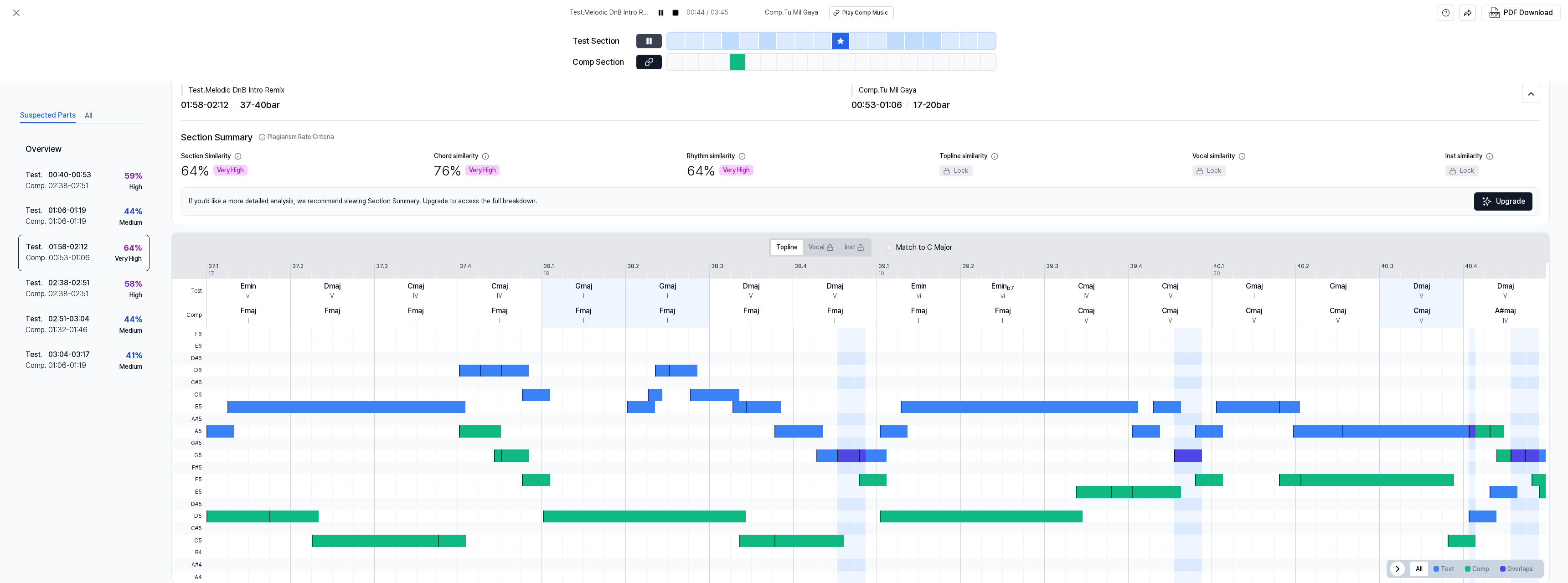
click at [654, 39] on button at bounding box center [649, 41] width 26 height 15
click at [651, 40] on icon at bounding box center [649, 41] width 5 height 7
click at [912, 106] on div "00:53 - 01:06 17 - 20 bar" at bounding box center [1187, 105] width 671 height 15
click at [859, 13] on div "Play Comp Music" at bounding box center [864, 13] width 46 height 8
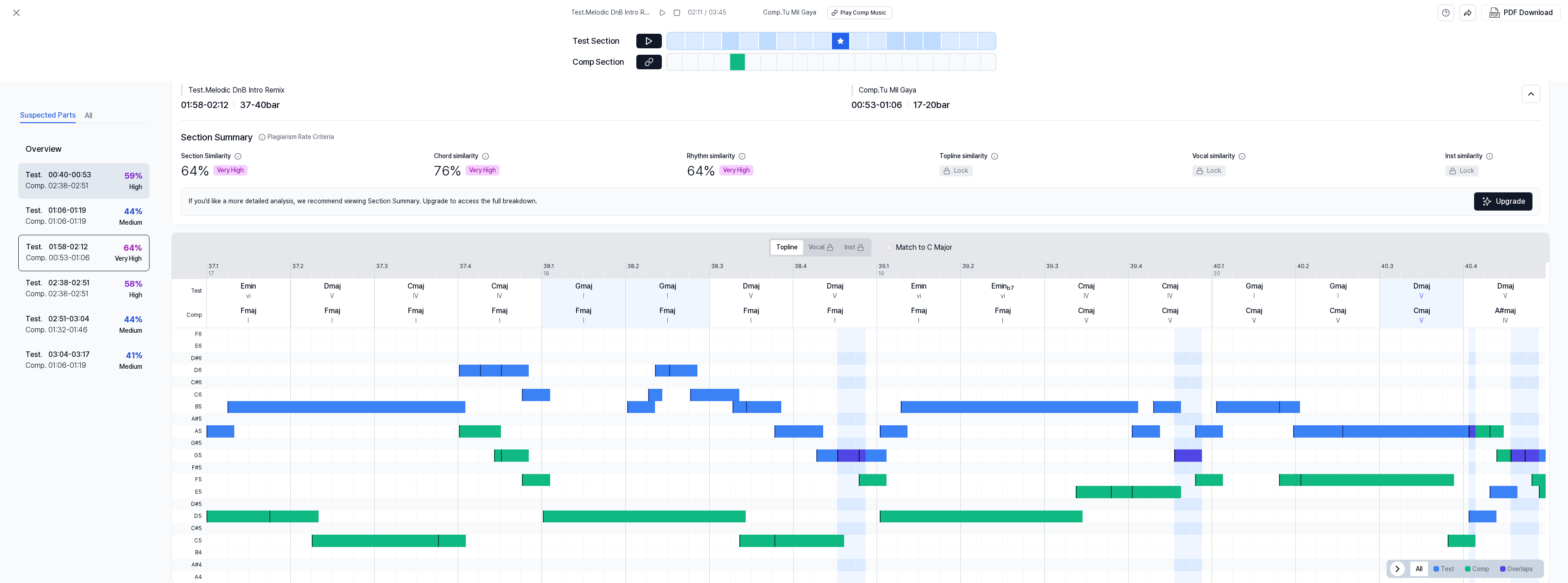
click at [76, 184] on div "02:38 - 02:51" at bounding box center [68, 186] width 40 height 11
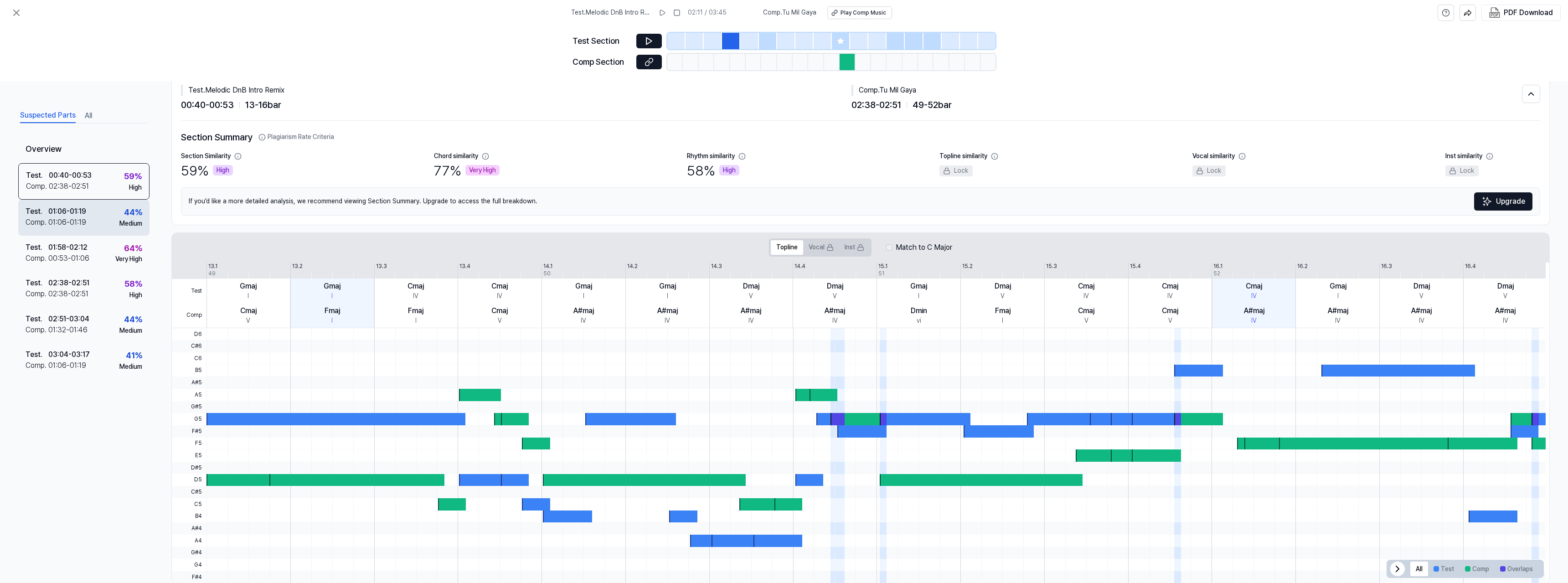
click at [76, 218] on div "01:06 - 01:19" at bounding box center [67, 222] width 38 height 11
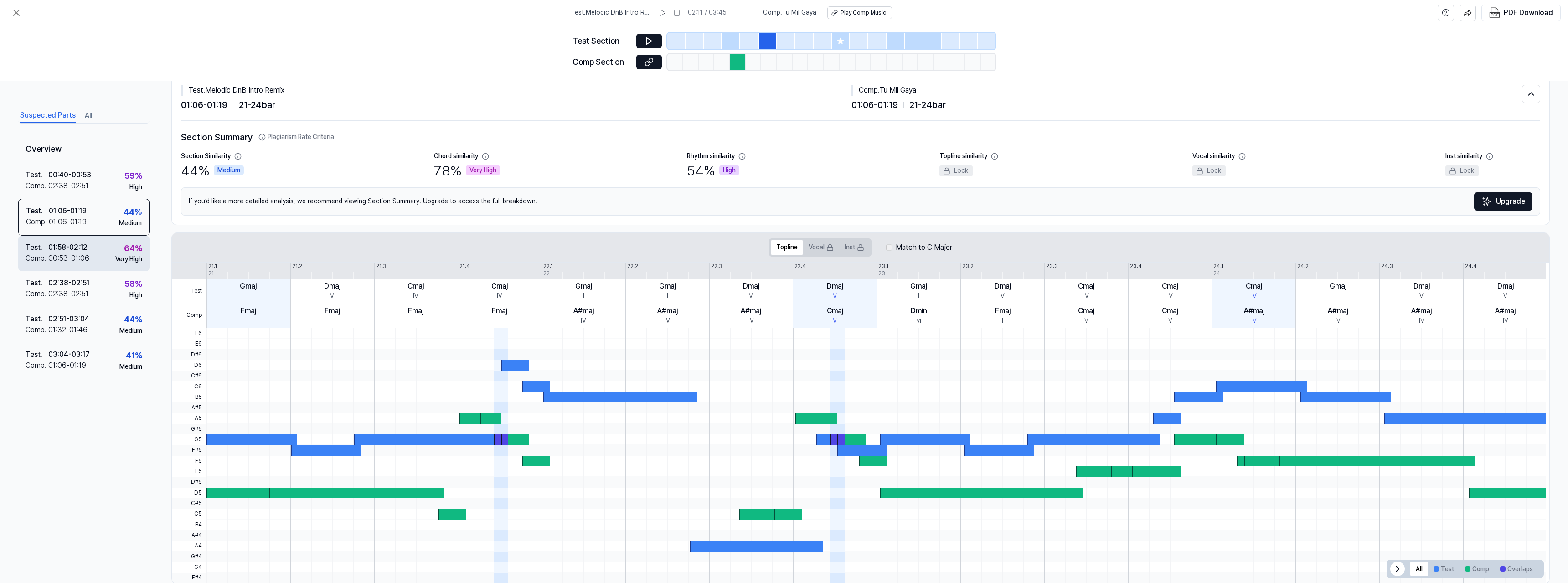
click at [70, 262] on div "00:53 - 01:06" at bounding box center [68, 259] width 41 height 11
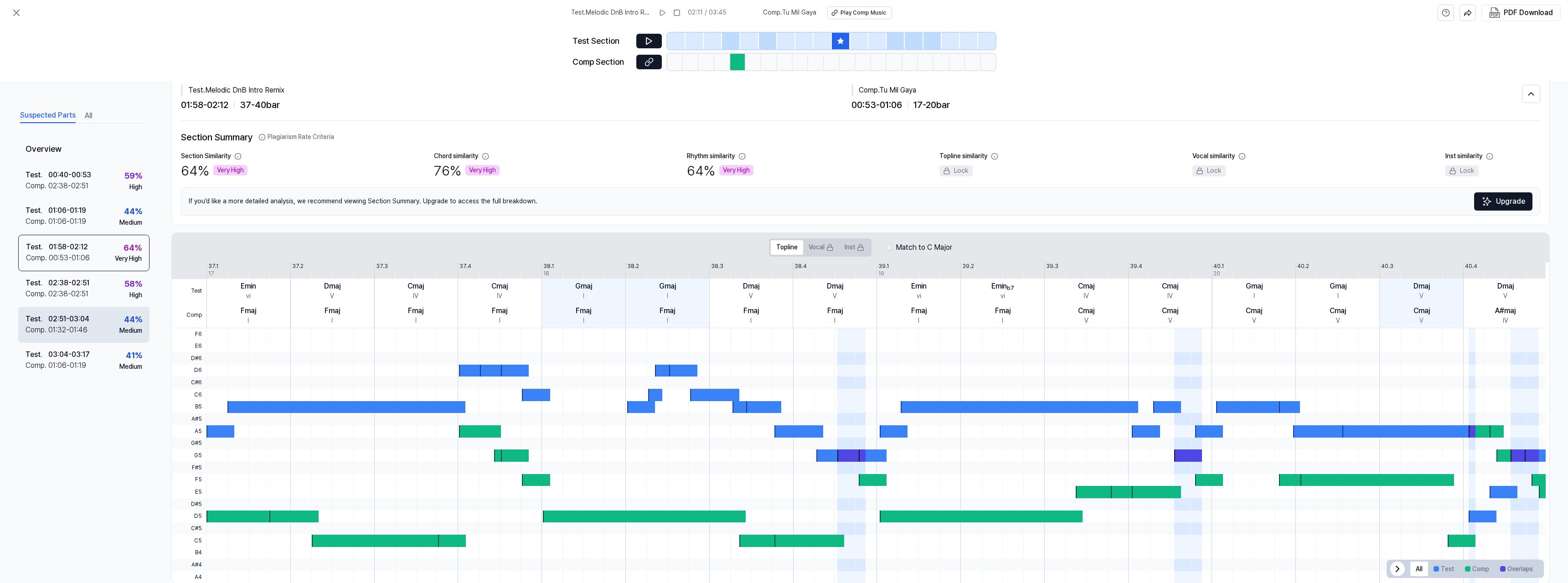
click at [75, 308] on div "Test . 02:51 - 03:04 Comp . 01:32 - 01:46 44 % Medium" at bounding box center [84, 324] width 131 height 35
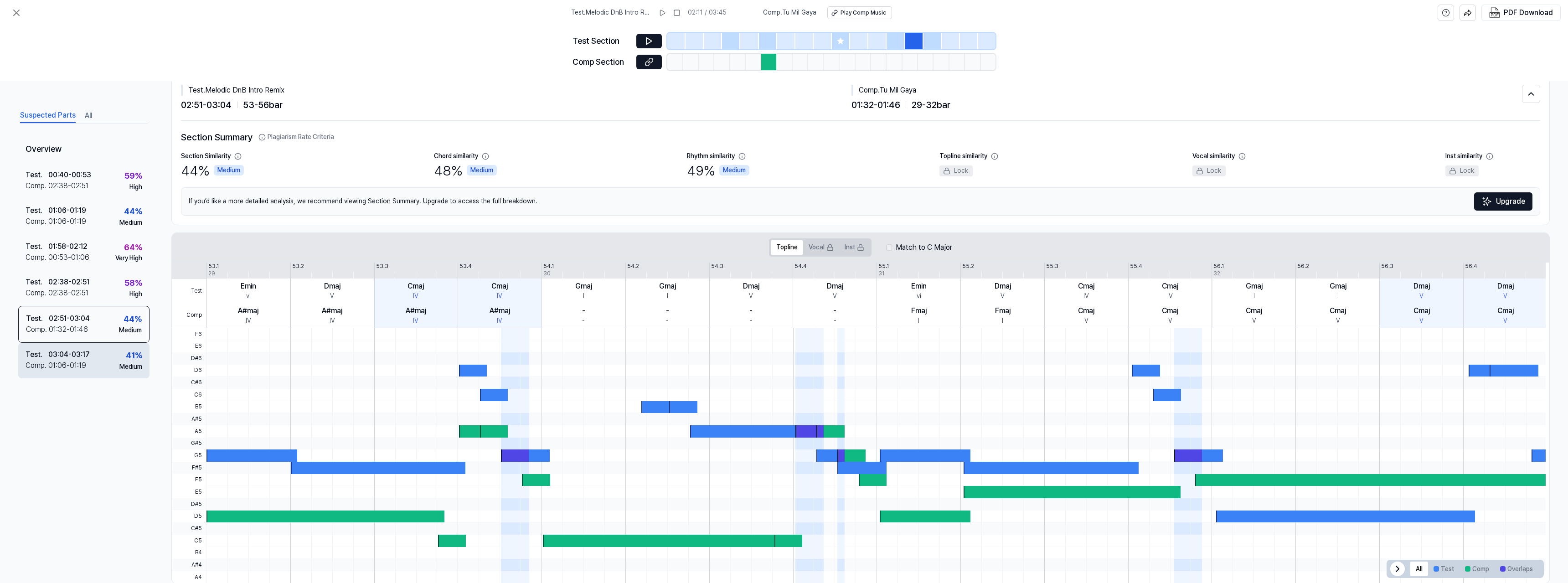
click at [78, 353] on div "03:04 - 03:17" at bounding box center [69, 355] width 41 height 11
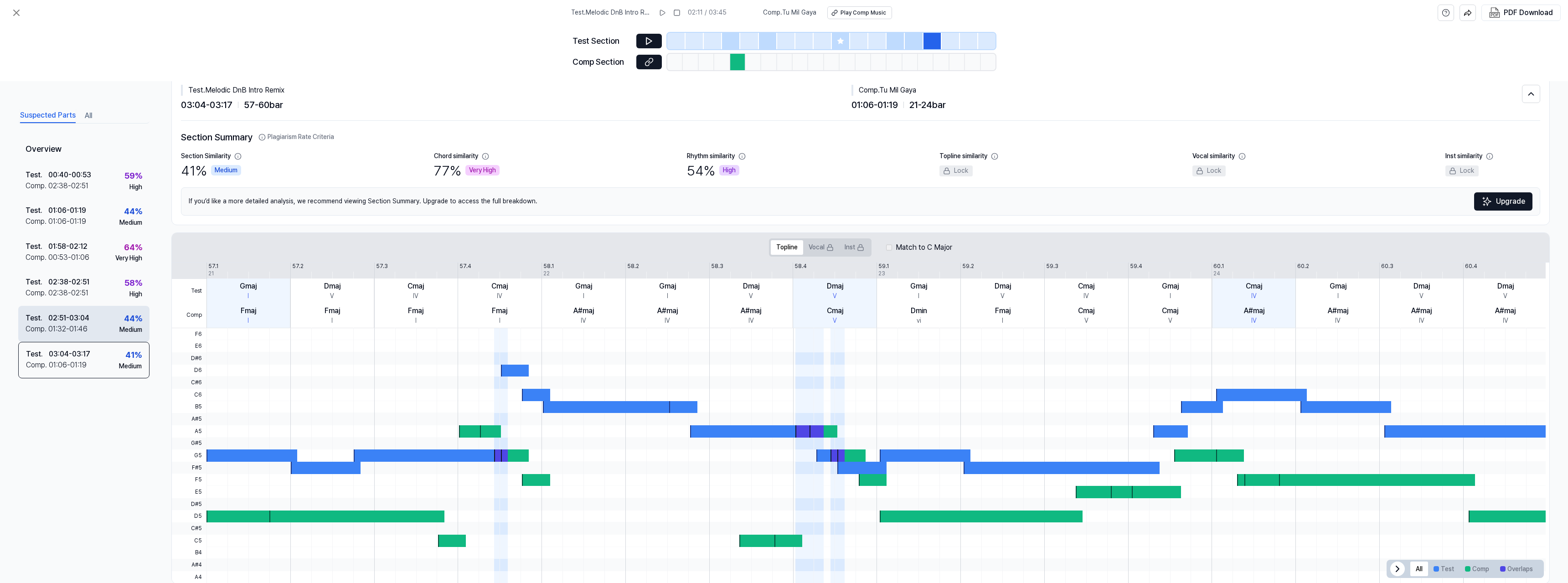
click at [85, 329] on div "01:32 - 01:46" at bounding box center [68, 329] width 39 height 11
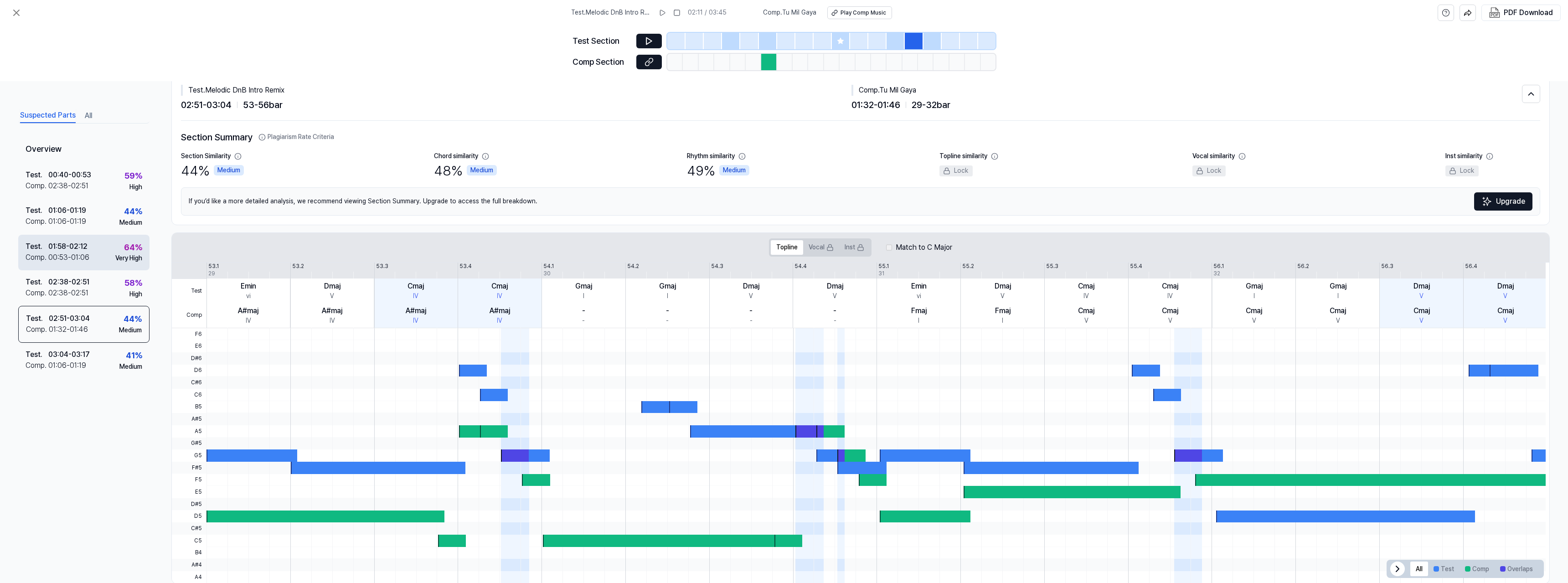
click at [79, 253] on div "00:53 - 01:06" at bounding box center [68, 257] width 41 height 11
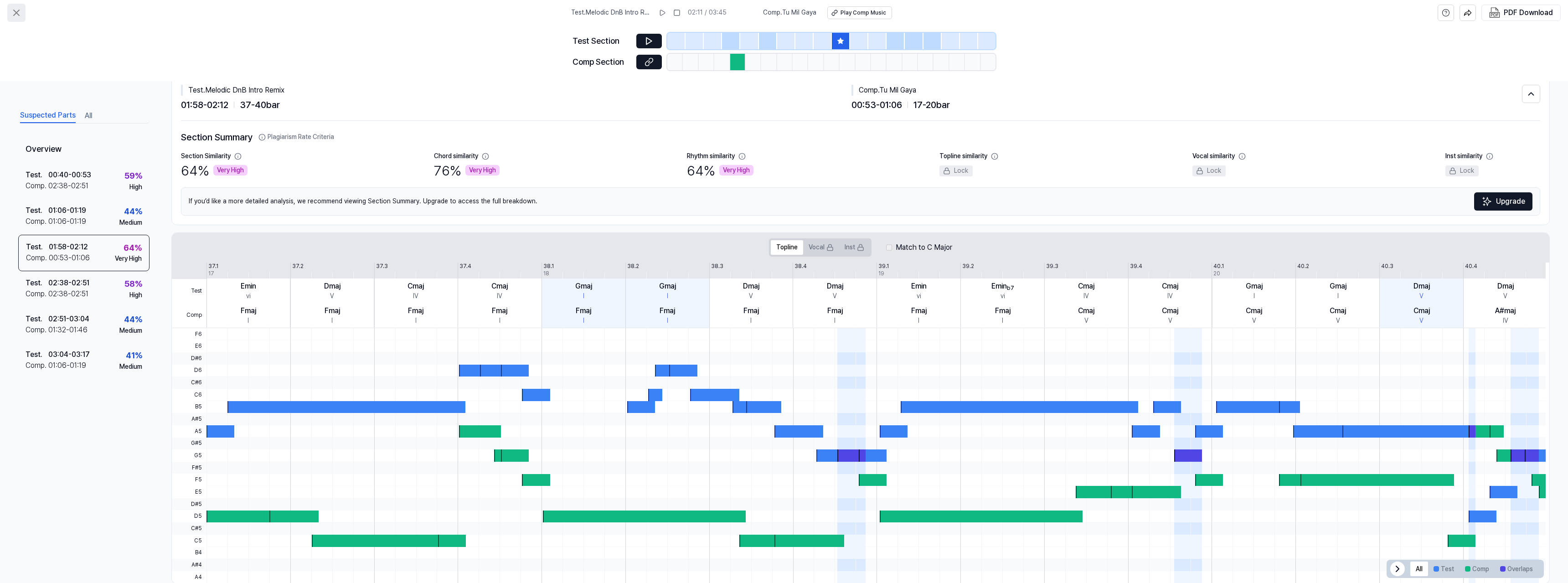
click at [19, 12] on icon at bounding box center [16, 13] width 11 height 11
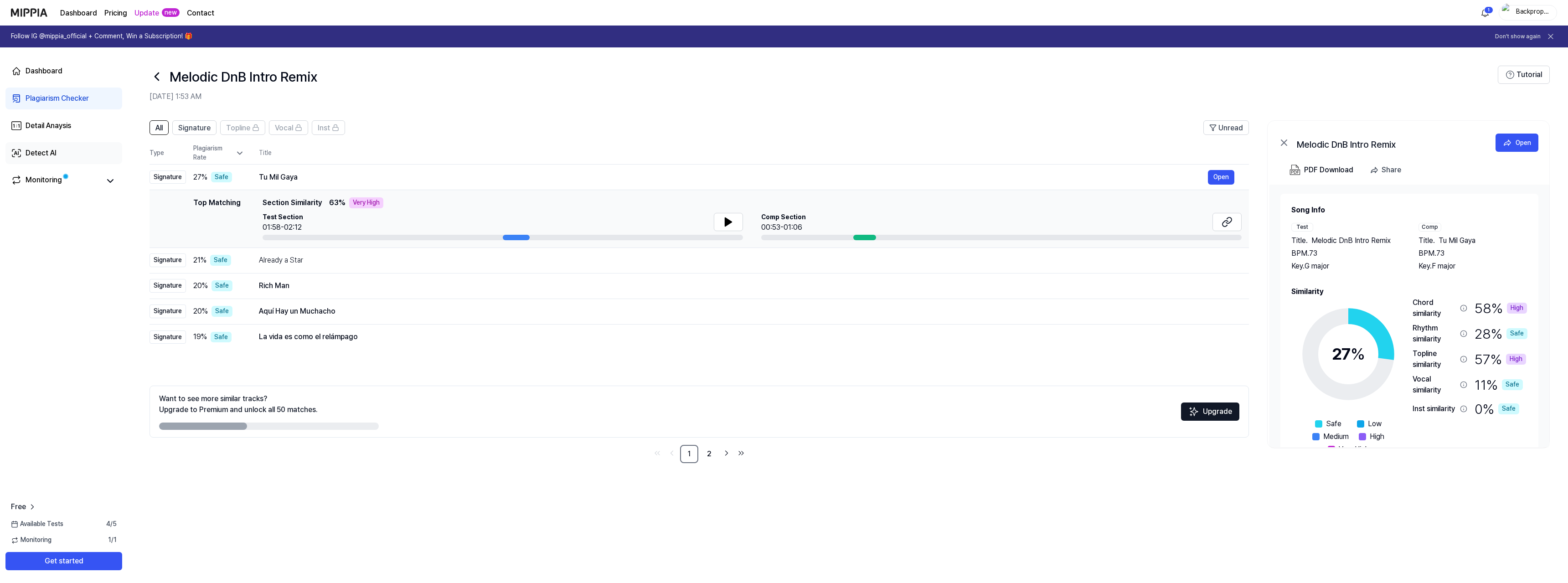
click at [33, 153] on div "Detect AI" at bounding box center [41, 153] width 31 height 11
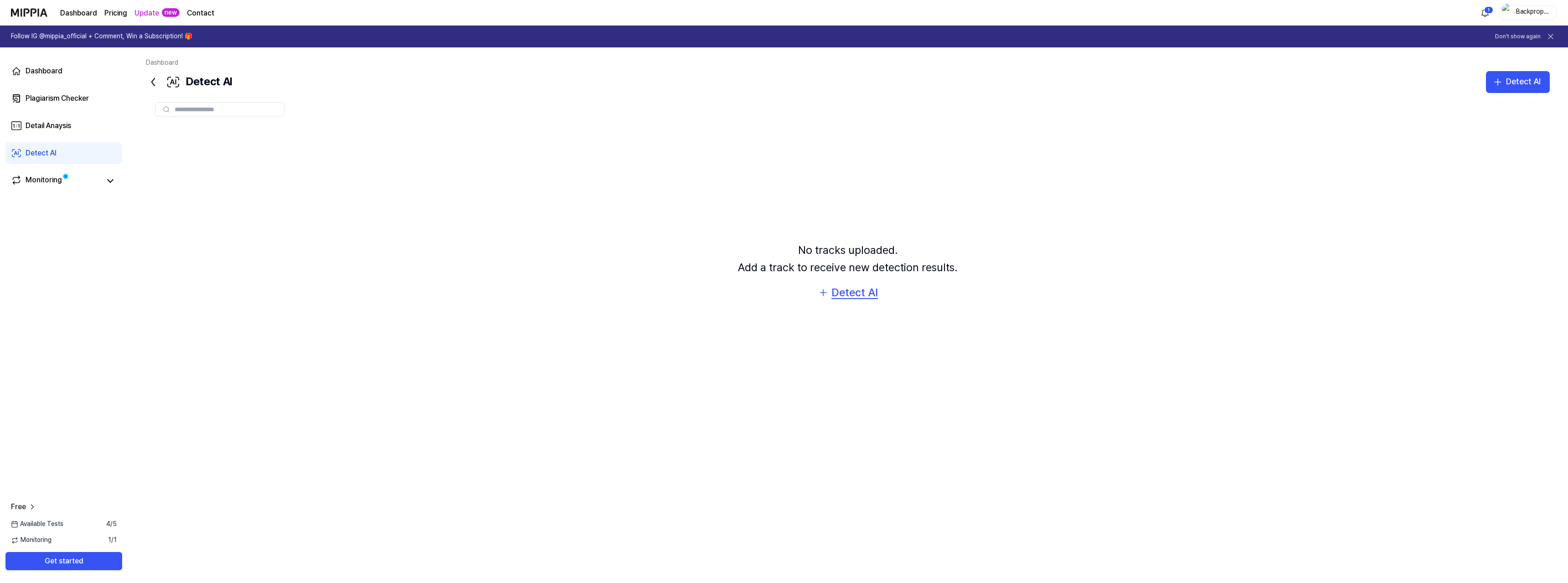
click at [852, 291] on div "Detect AI" at bounding box center [855, 293] width 46 height 17
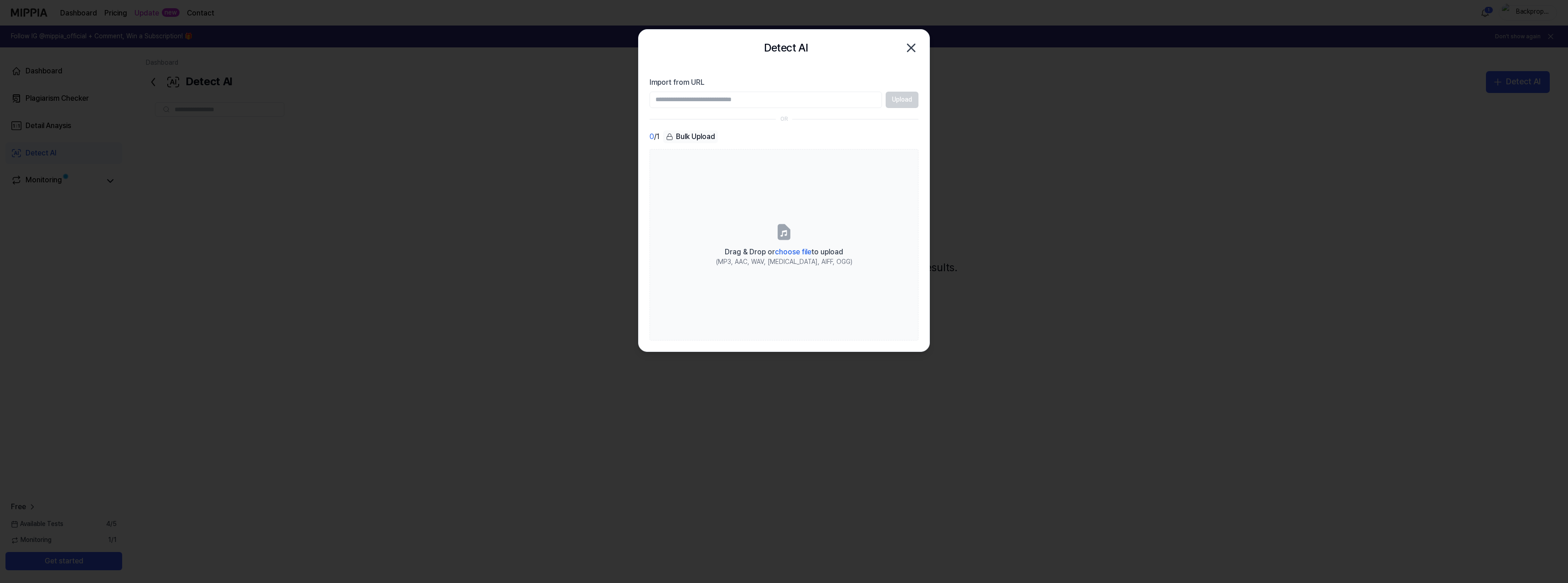
click at [895, 99] on div "Upload" at bounding box center [784, 100] width 269 height 16
click at [828, 95] on input "Import from URL" at bounding box center [766, 100] width 233 height 16
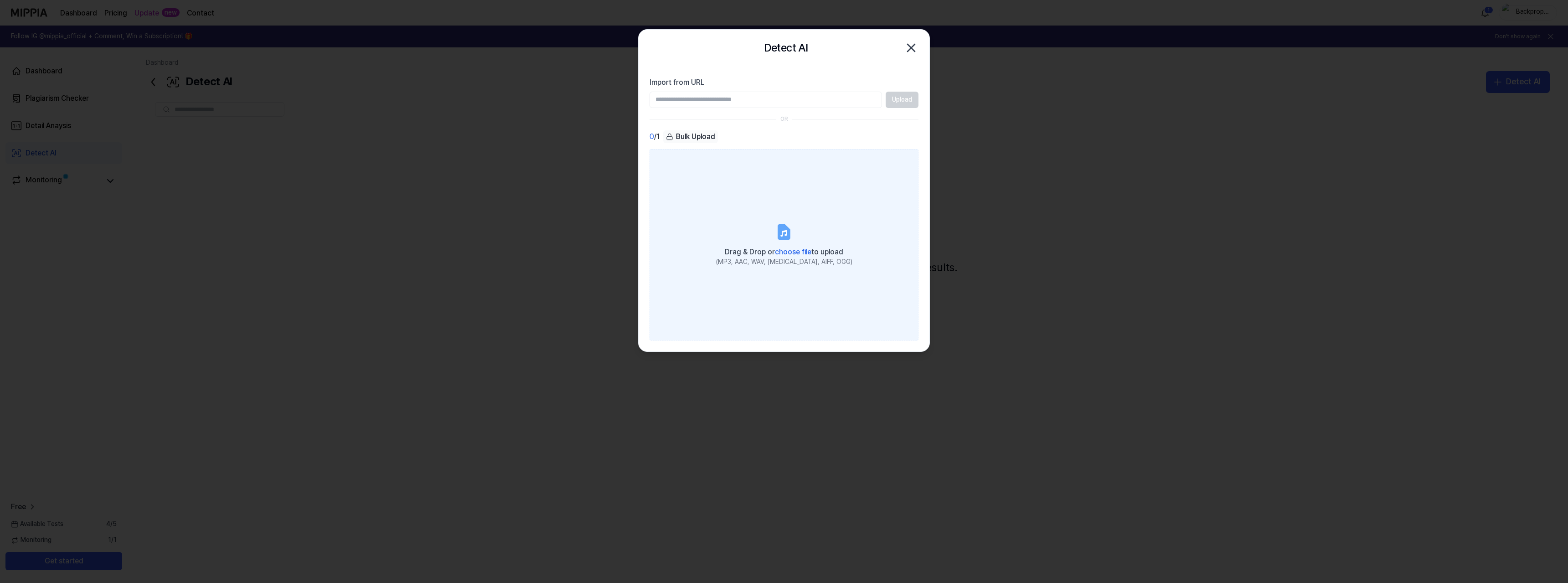
click at [789, 218] on label "Drag & Drop or choose file to upload (MP3, AAC, WAV, FLAC, AIFF, OGG)" at bounding box center [784, 245] width 269 height 192
click at [0, 0] on input "Drag & Drop or choose file to upload (MP3, AAC, WAV, FLAC, AIFF, OGG)" at bounding box center [0, 0] width 0 height 0
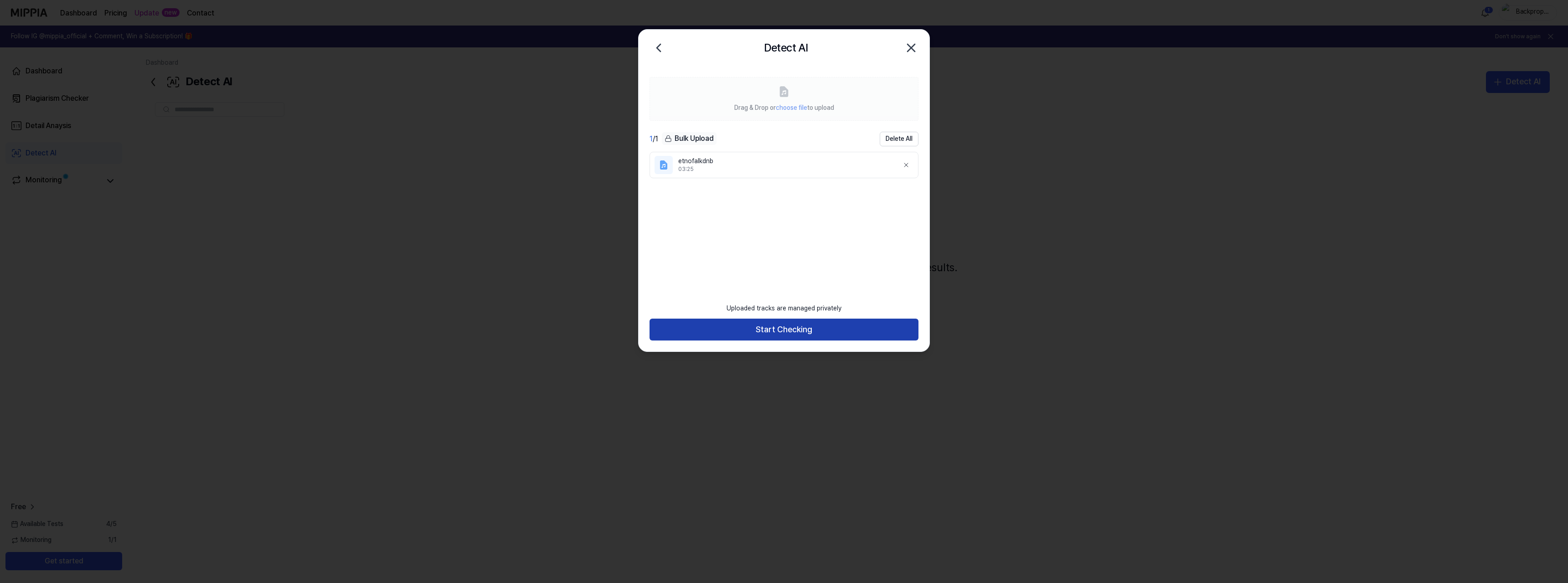
click at [785, 329] on button "Start Checking" at bounding box center [784, 329] width 269 height 22
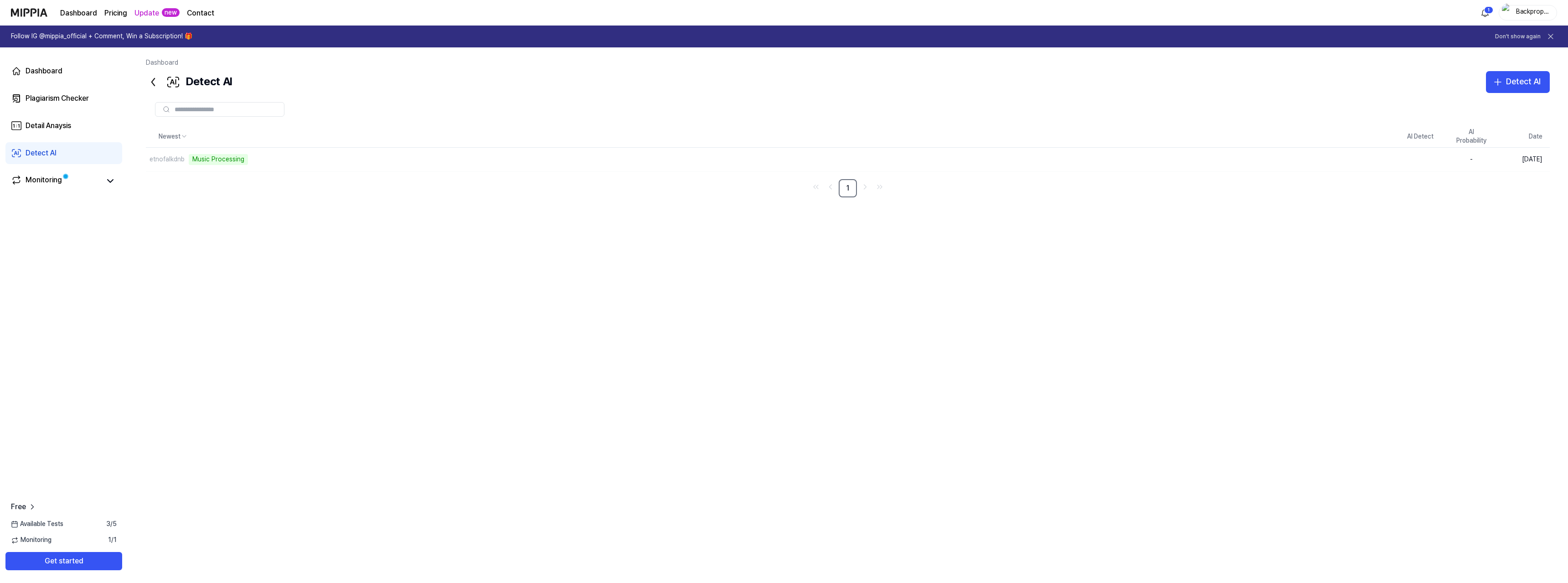
click at [794, 114] on div at bounding box center [848, 110] width 1404 height 15
click at [199, 155] on div "Music Processing" at bounding box center [218, 159] width 59 height 11
click at [186, 163] on div "etnofalkdnb Music Processing" at bounding box center [197, 159] width 102 height 11
click at [54, 186] on div "Monitoring" at bounding box center [44, 181] width 37 height 13
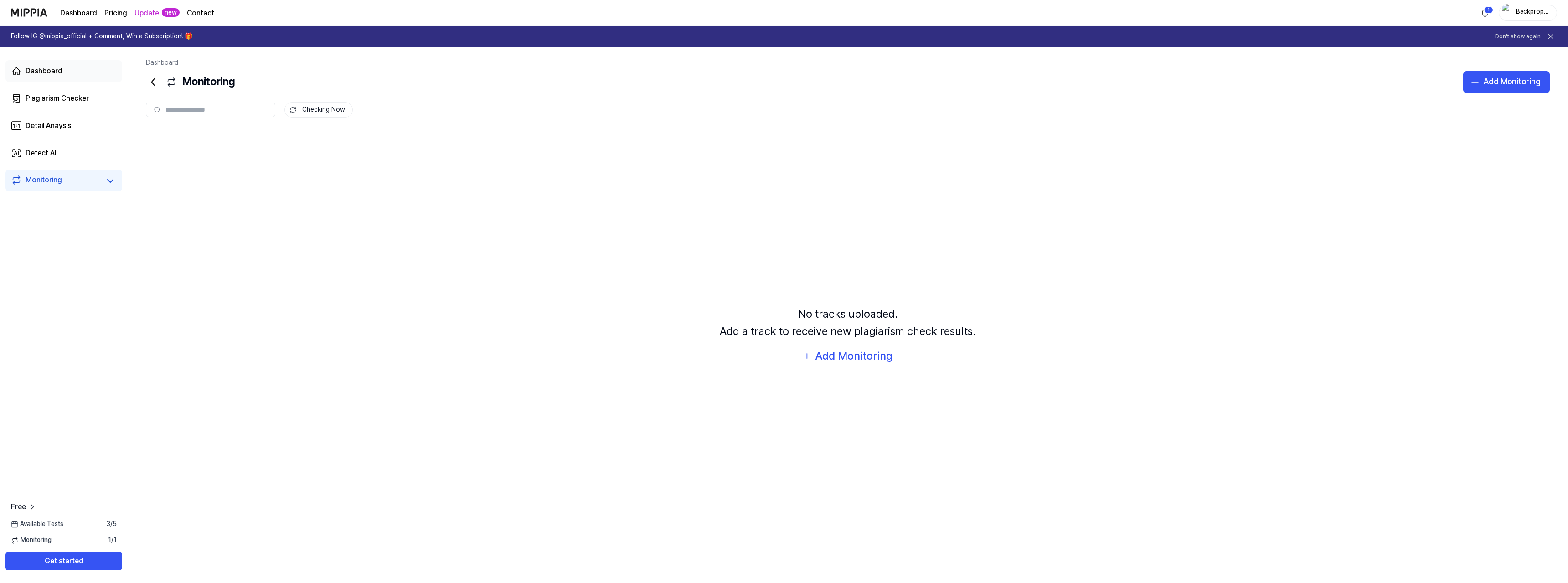
click at [57, 71] on div "Dashboard" at bounding box center [44, 71] width 37 height 11
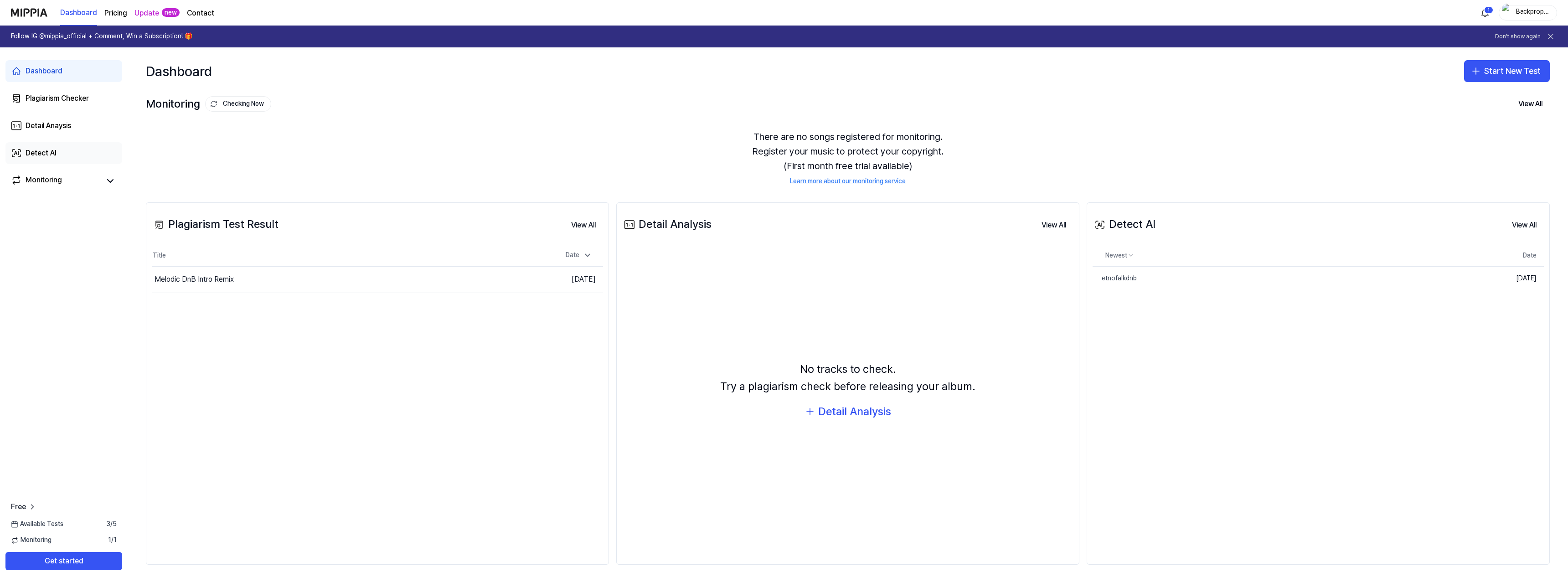
click at [61, 148] on link "Detect AI" at bounding box center [64, 153] width 117 height 22
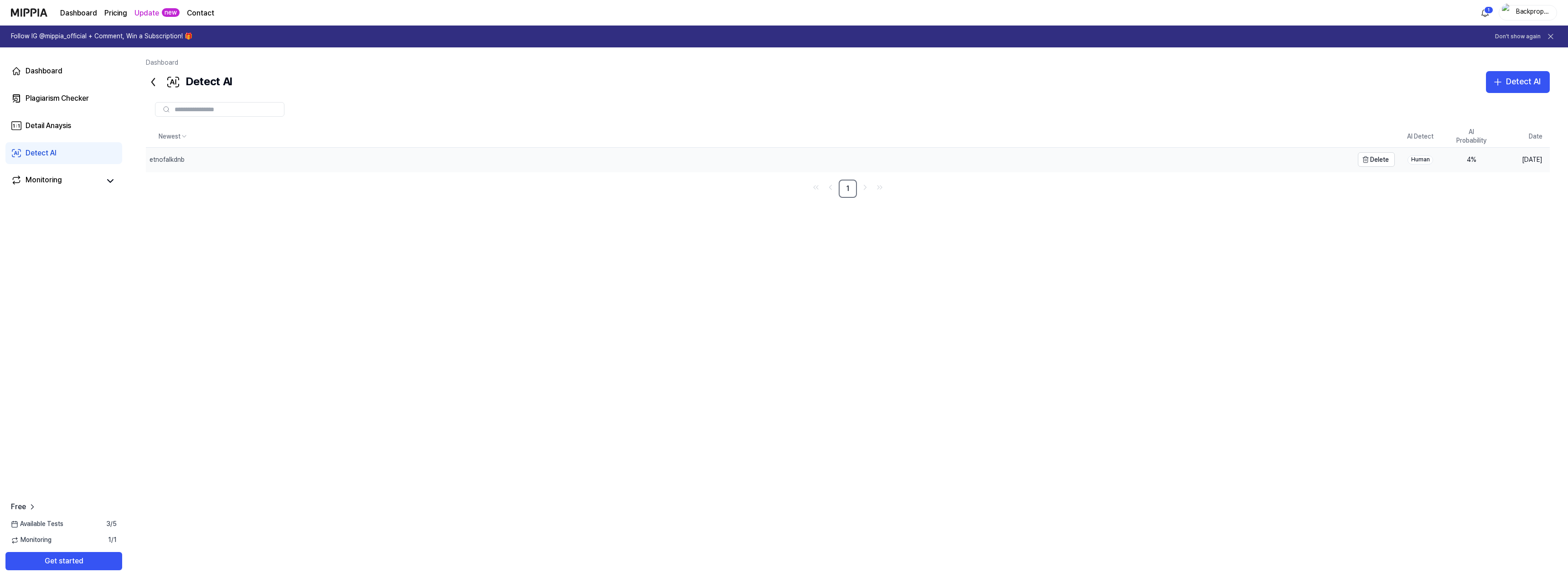
click at [212, 153] on div "etnofalkdnb" at bounding box center [750, 159] width 1208 height 24
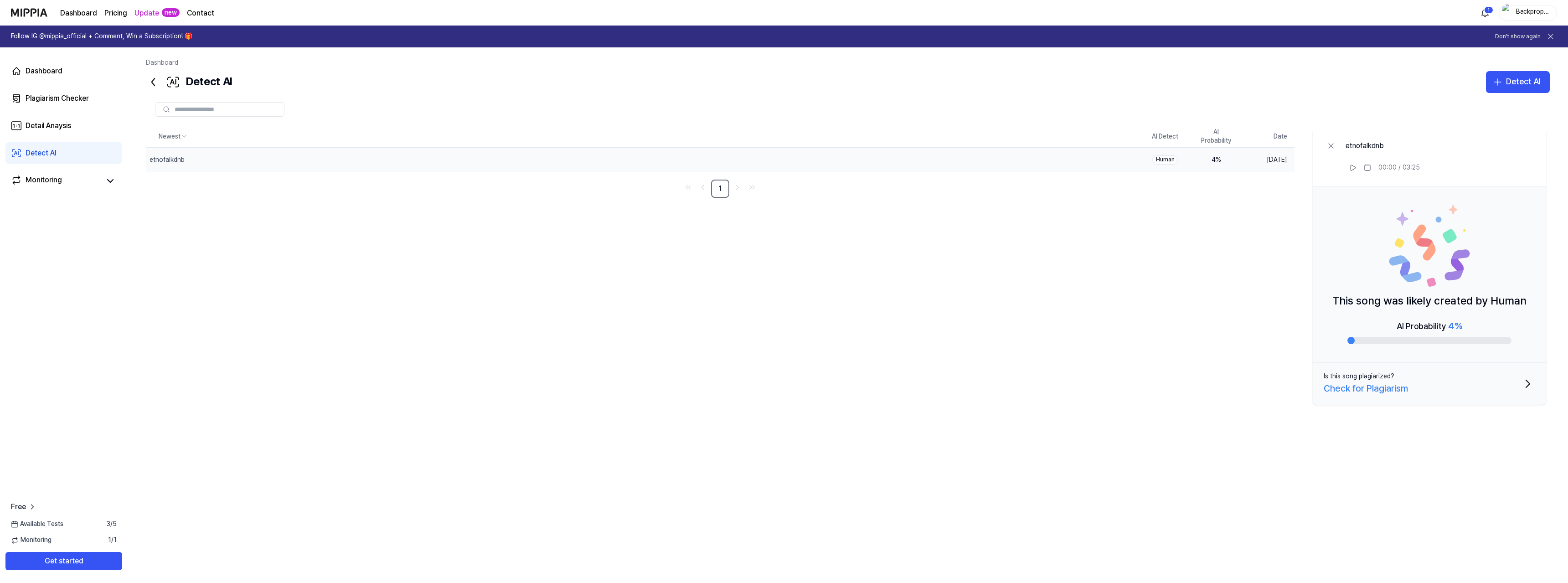
click at [375, 232] on div "Newest AI Detect AI Probability Date etnofalkdnb Delete Human 4 % Sep 26, 2025 …" at bounding box center [848, 315] width 1404 height 379
click at [1354, 388] on div "Check for Plagiarism" at bounding box center [1366, 388] width 85 height 15
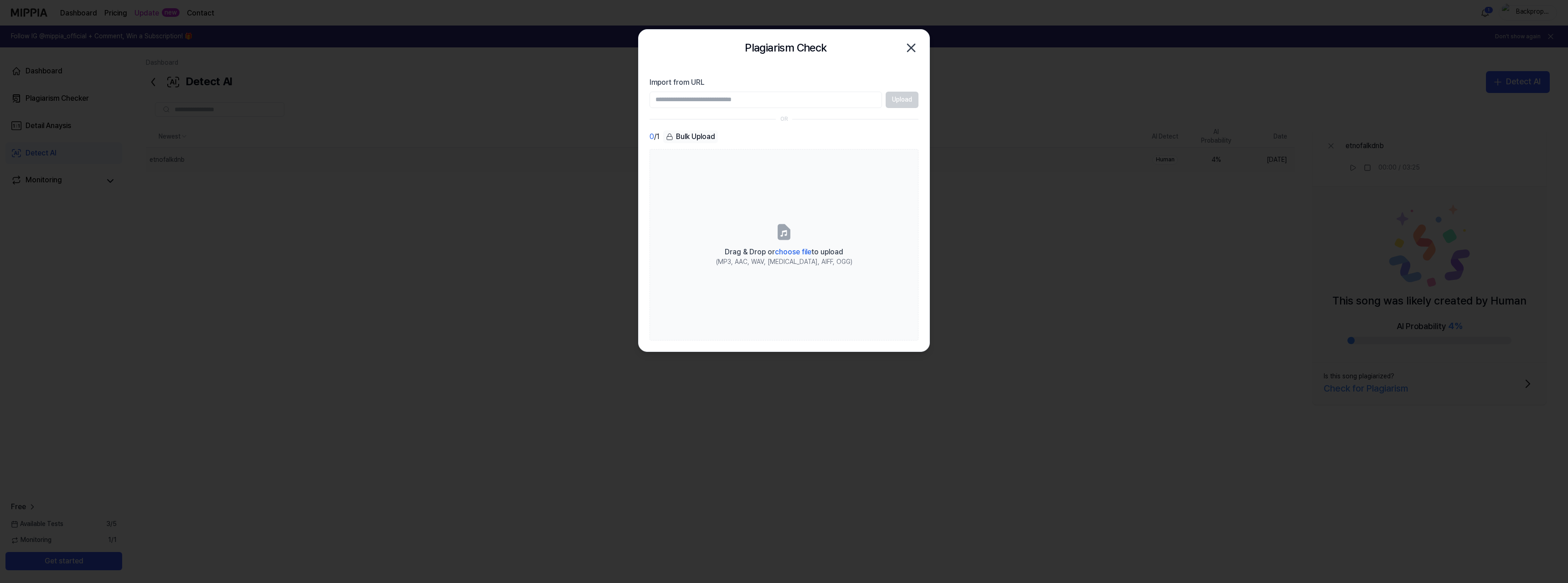
click at [909, 48] on icon "button" at bounding box center [911, 48] width 15 height 15
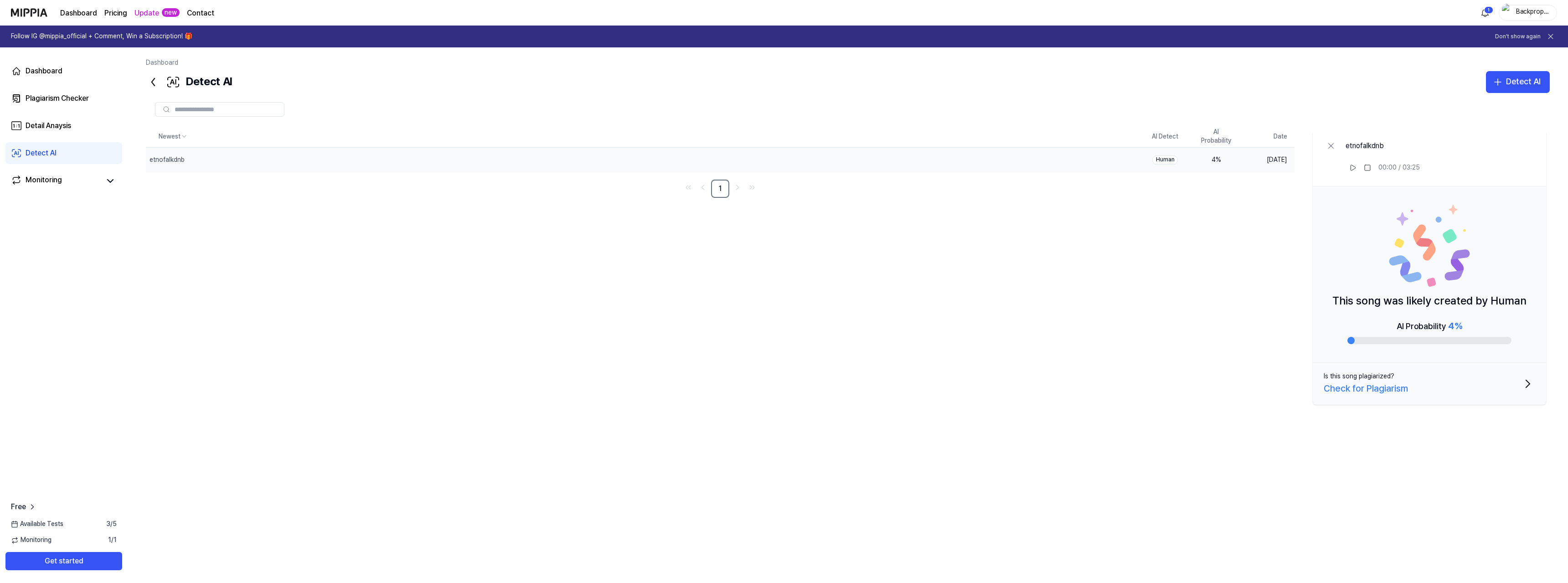
click at [536, 284] on div "Newest AI Detect AI Probability Date etnofalkdnb Delete Human 4 % Sep 26, 2025 …" at bounding box center [848, 315] width 1404 height 379
click at [1501, 75] on button "Detect AI" at bounding box center [1517, 82] width 64 height 22
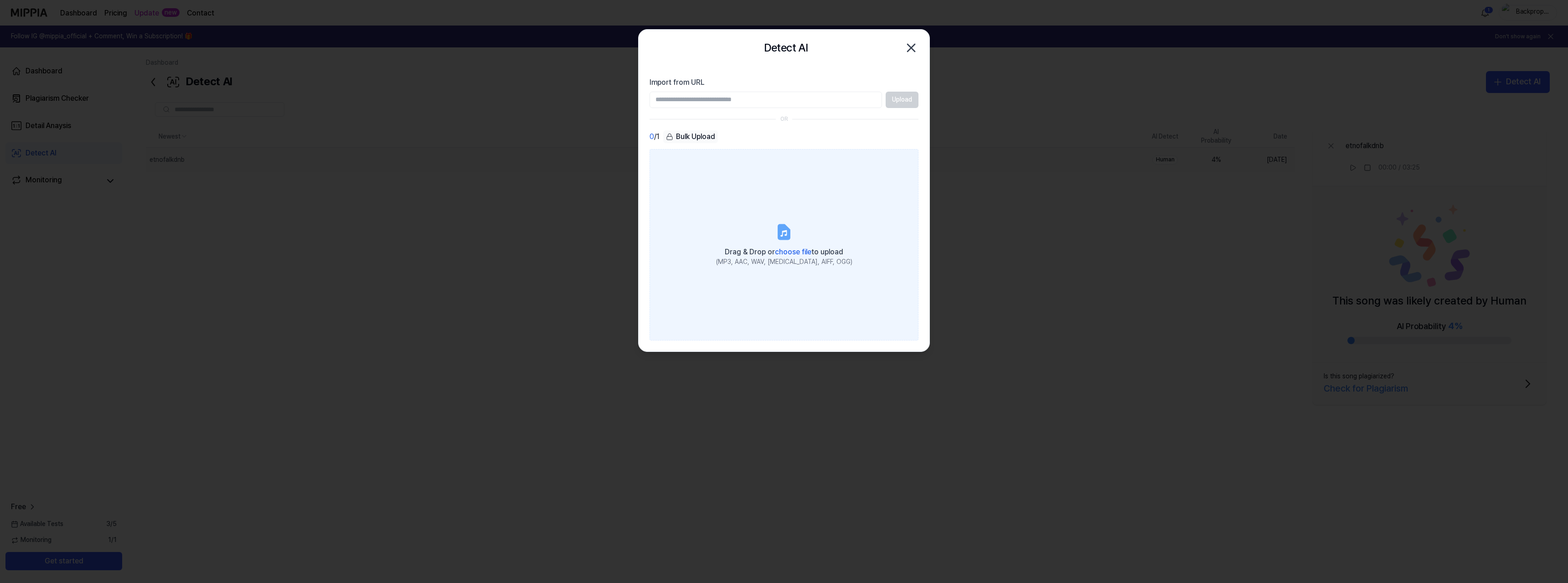
click at [771, 209] on label "Drag & Drop or choose file to upload (MP3, AAC, WAV, FLAC, AIFF, OGG)" at bounding box center [784, 245] width 269 height 192
click at [0, 0] on input "Drag & Drop or choose file to upload (MP3, AAC, WAV, FLAC, AIFF, OGG)" at bounding box center [0, 0] width 0 height 0
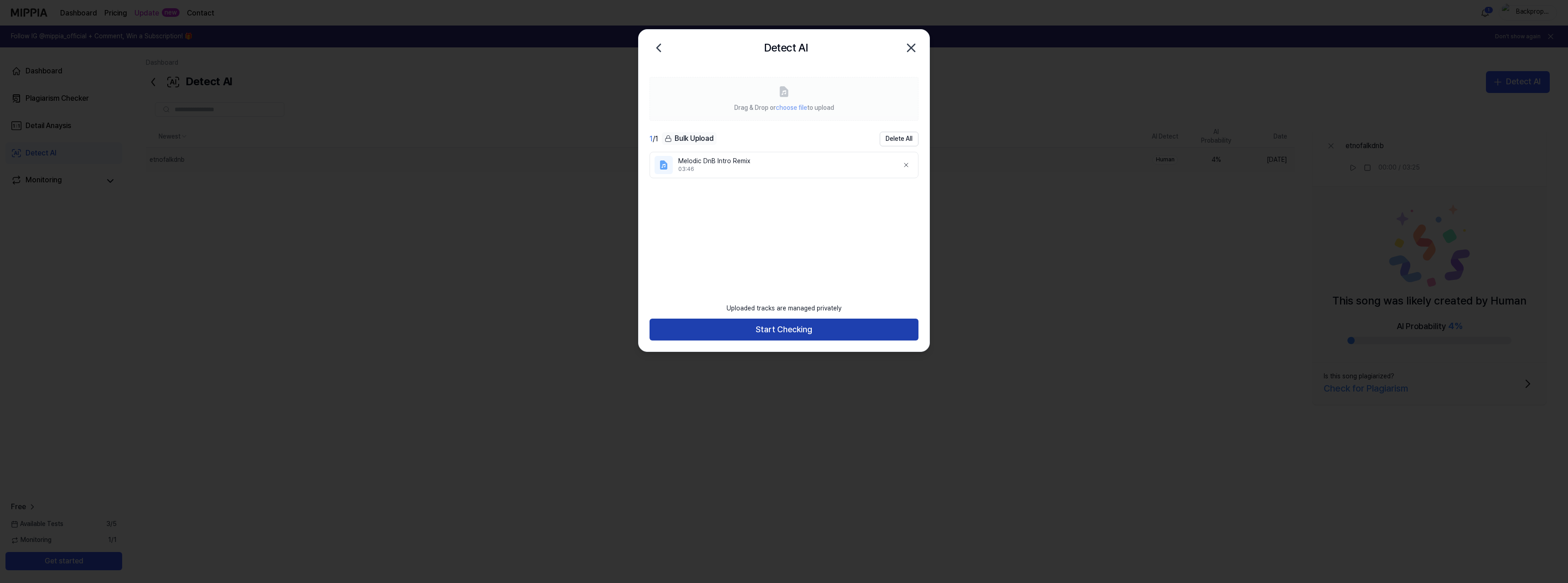
click at [791, 329] on button "Start Checking" at bounding box center [784, 329] width 269 height 22
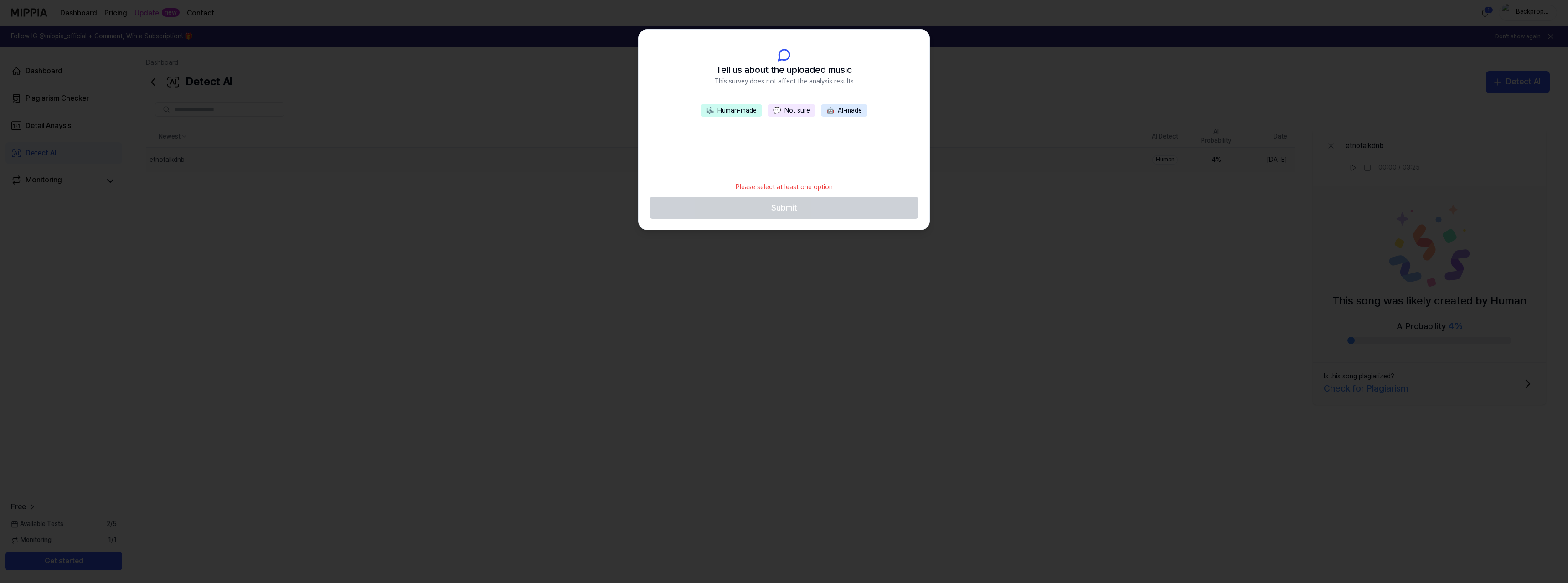
click at [788, 108] on button "💬 Not sure" at bounding box center [791, 110] width 48 height 13
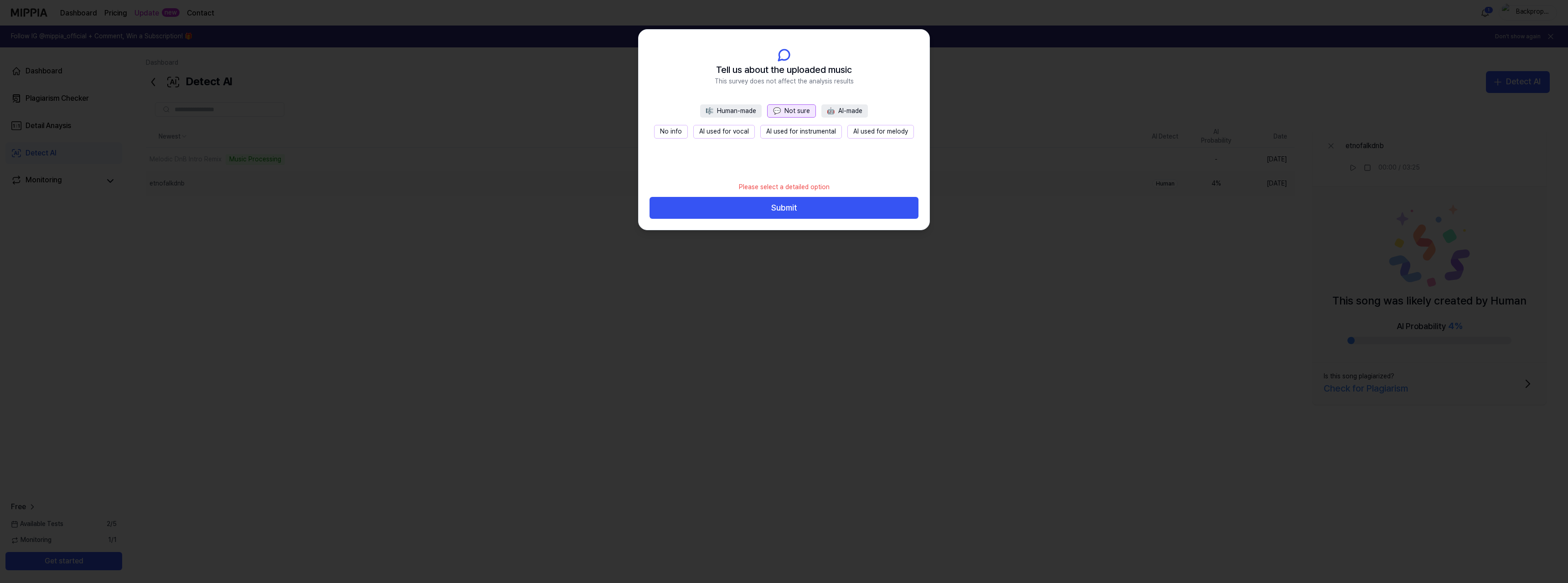
click at [989, 63] on div at bounding box center [784, 292] width 1568 height 583
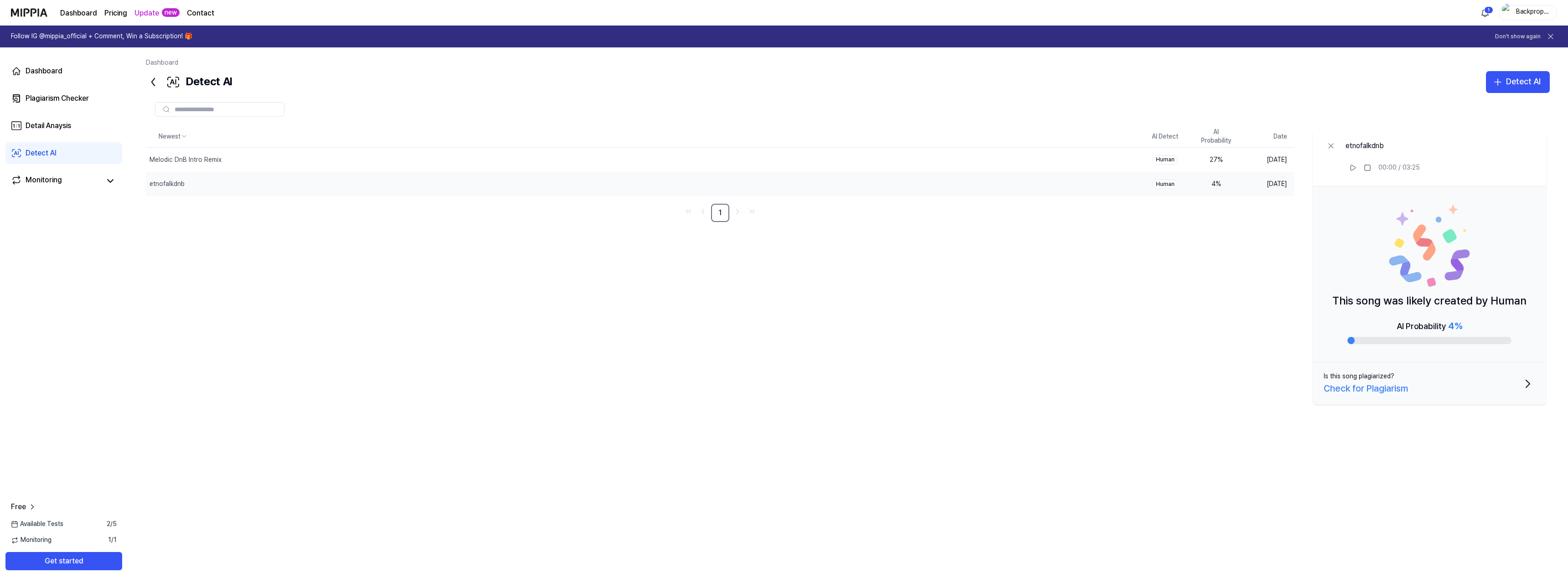
click at [277, 353] on div "Newest AI Detect AI Probability Date Melodic DnB Intro Remix Delete Human 27 % …" at bounding box center [848, 315] width 1404 height 379
